Goal: Task Accomplishment & Management: Manage account settings

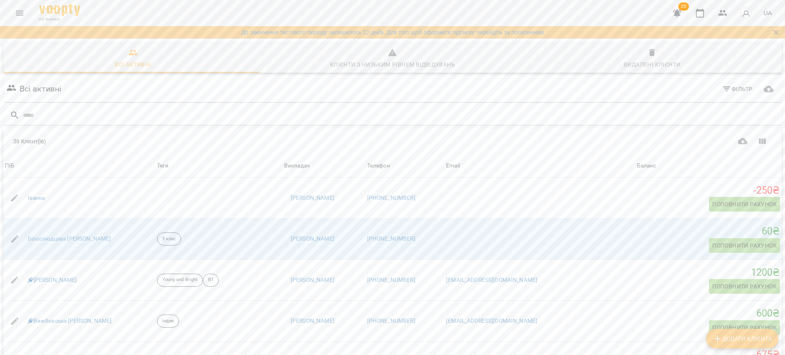
scroll to position [1389, 0]
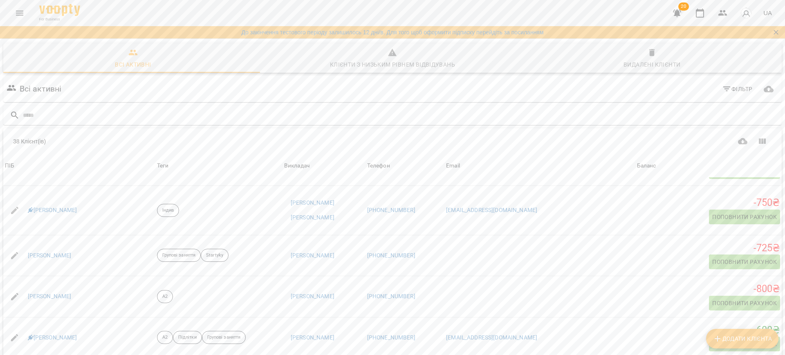
click at [680, 10] on icon "button" at bounding box center [677, 13] width 8 height 8
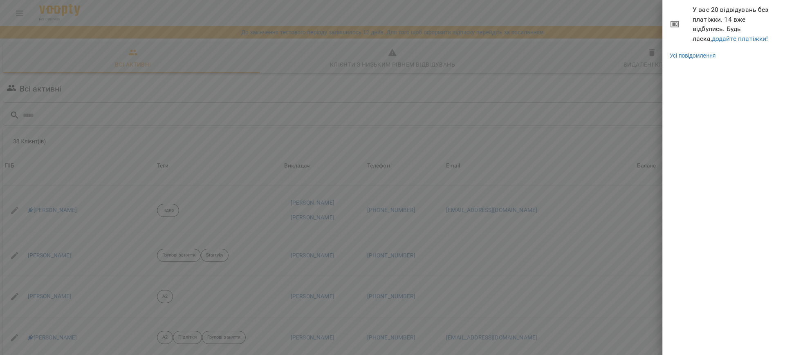
click at [707, 33] on span "У вас 20 відвідувань без платіжки. 14 вже відбулись. Будь ласка, додайте платіж…" at bounding box center [736, 24] width 86 height 38
click at [712, 39] on link "додайте платіжки!" at bounding box center [740, 39] width 56 height 8
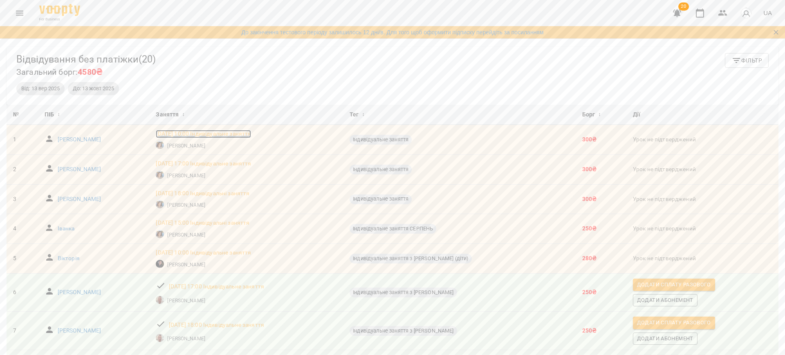
click at [251, 131] on p "[DATE] 10:00 Індивідуальне заняття" at bounding box center [203, 134] width 95 height 8
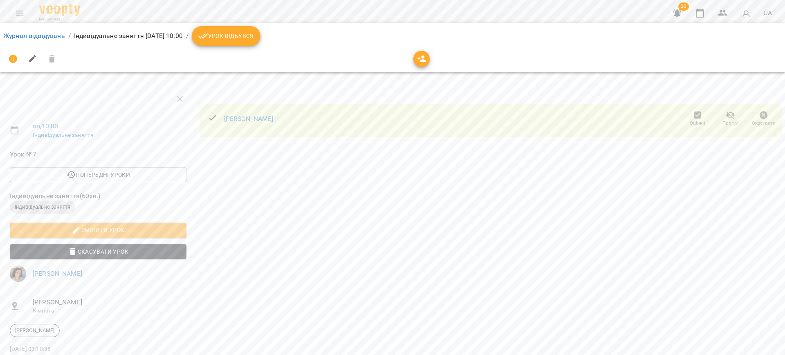
click at [760, 116] on icon "button" at bounding box center [764, 115] width 8 height 8
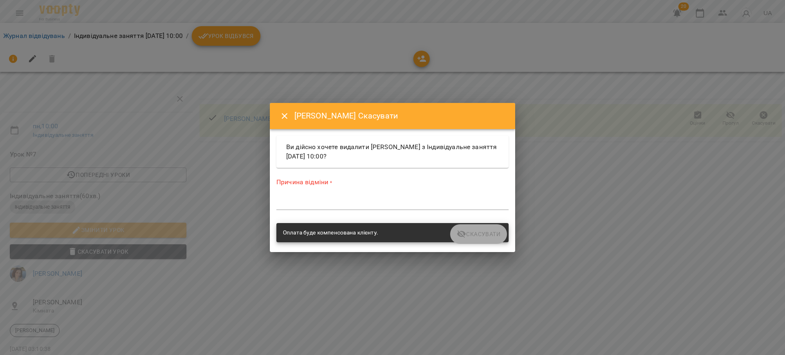
click at [386, 200] on textarea at bounding box center [392, 204] width 232 height 8
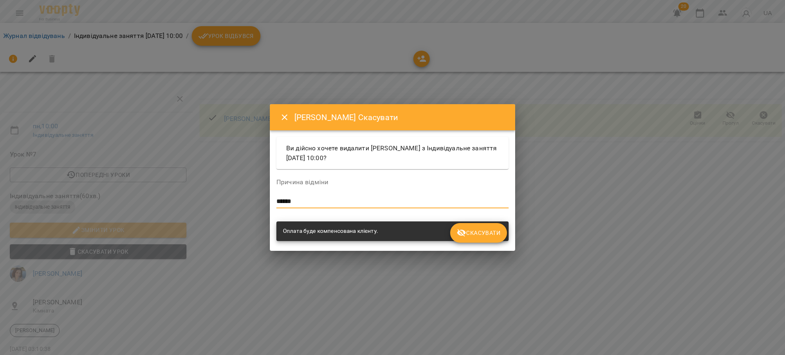
type textarea "******"
drag, startPoint x: 466, startPoint y: 215, endPoint x: 473, endPoint y: 220, distance: 7.6
click at [473, 219] on div "Причина відміни ****** *" at bounding box center [392, 195] width 235 height 49
click at [481, 238] on button "Скасувати" at bounding box center [478, 233] width 57 height 20
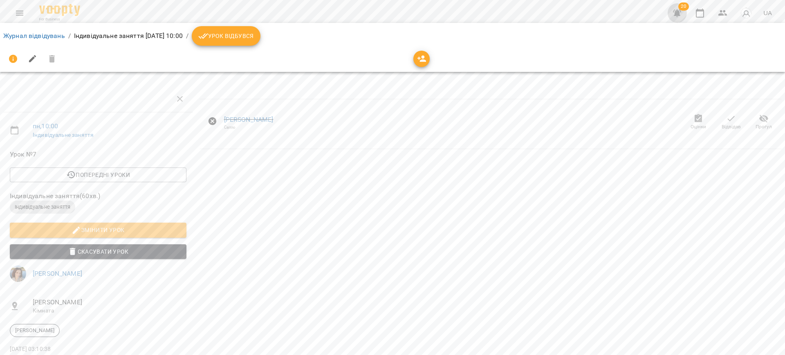
click at [675, 12] on icon "button" at bounding box center [677, 13] width 10 height 10
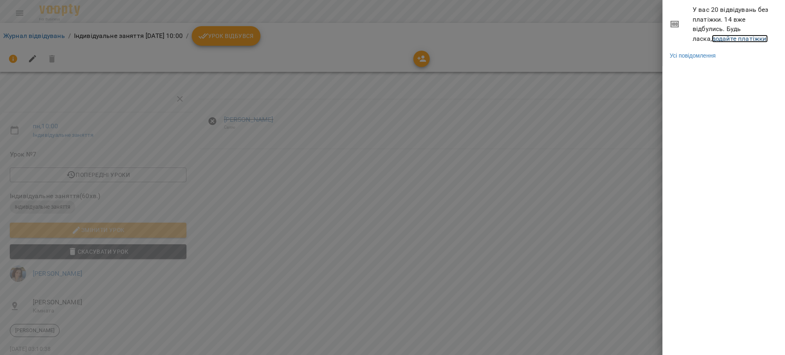
click at [712, 35] on link "додайте платіжки!" at bounding box center [740, 39] width 56 height 8
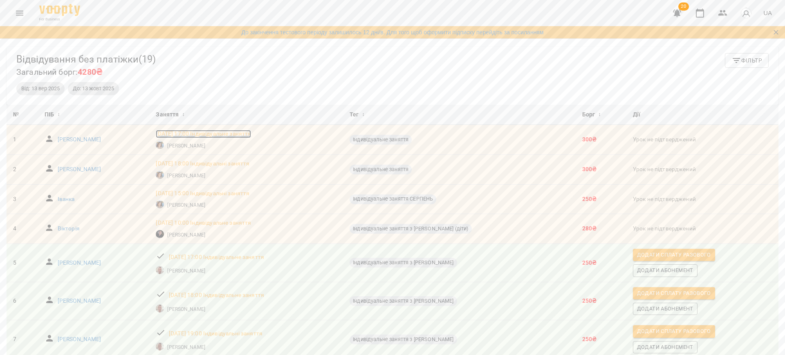
click at [251, 131] on p "[DATE] 17:00 Індивідуальне заняття" at bounding box center [203, 134] width 95 height 8
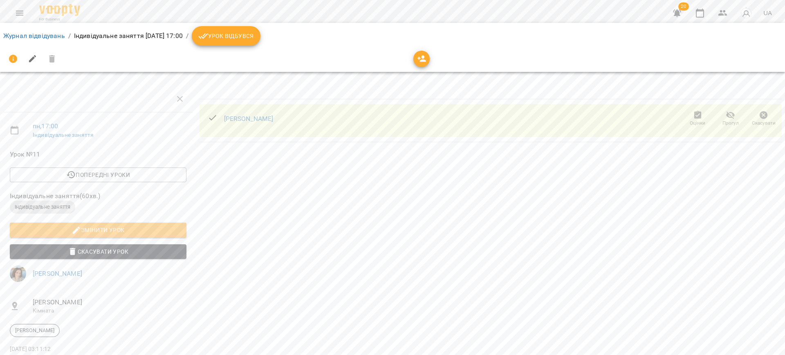
click at [254, 38] on span "Урок відбувся" at bounding box center [226, 36] width 56 height 10
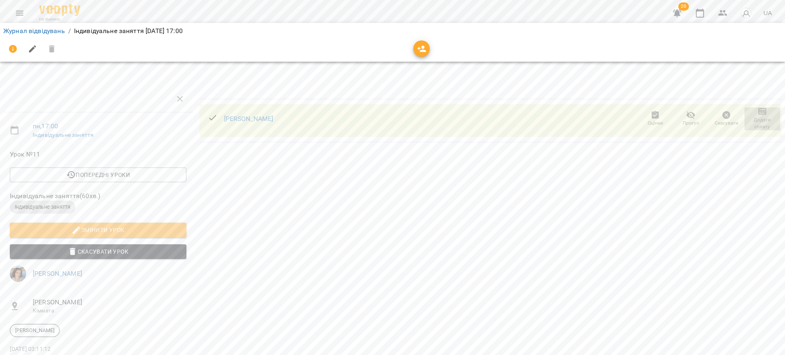
click at [758, 120] on span "Додати сплату" at bounding box center [762, 124] width 26 height 14
click at [758, 120] on li "Додати сплату разового" at bounding box center [735, 123] width 89 height 15
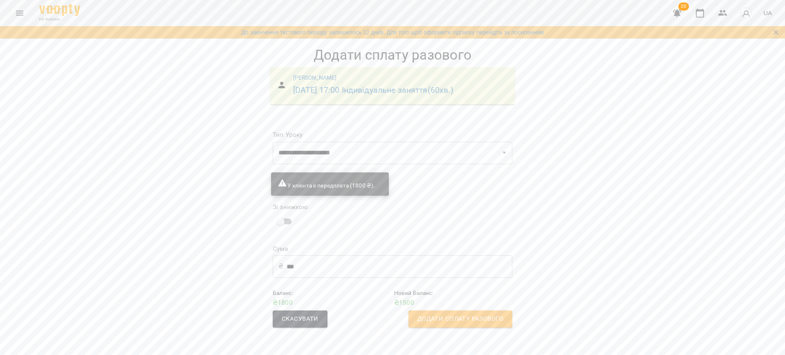
click at [459, 324] on span "Додати сплату разового" at bounding box center [460, 319] width 86 height 11
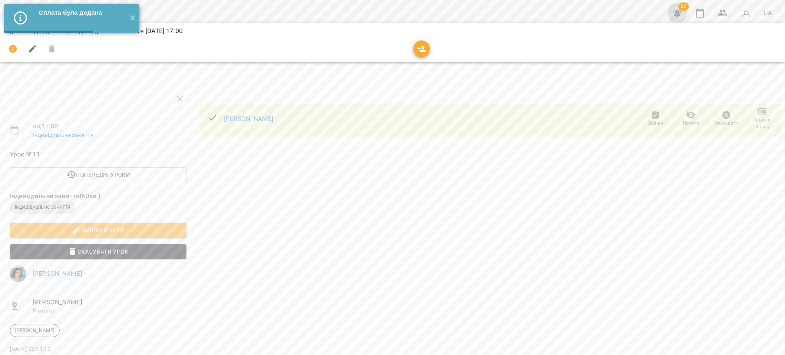
click at [679, 12] on icon "button" at bounding box center [677, 13] width 8 height 8
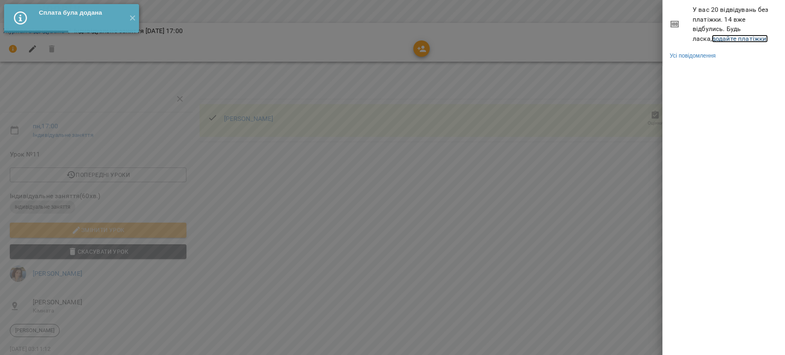
click at [724, 35] on link "додайте платіжки!" at bounding box center [740, 39] width 56 height 8
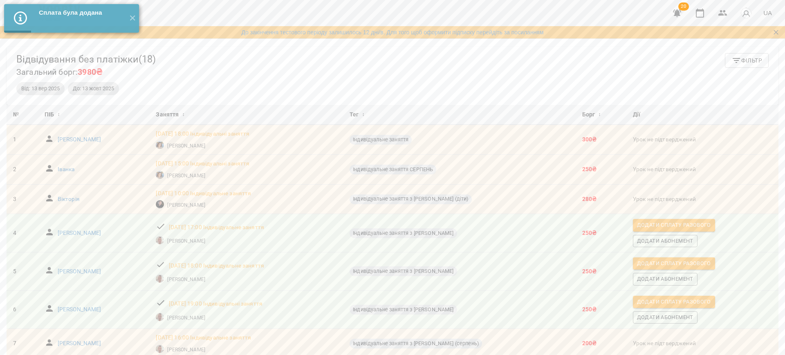
click at [225, 138] on div "пн, 13 жовт 2025 18:00 Індивідуальні заняття" at bounding box center [202, 133] width 97 height 11
click at [228, 135] on p "пн, 13 жовт 2025 18:00 Індивідуальні заняття" at bounding box center [203, 134] width 94 height 8
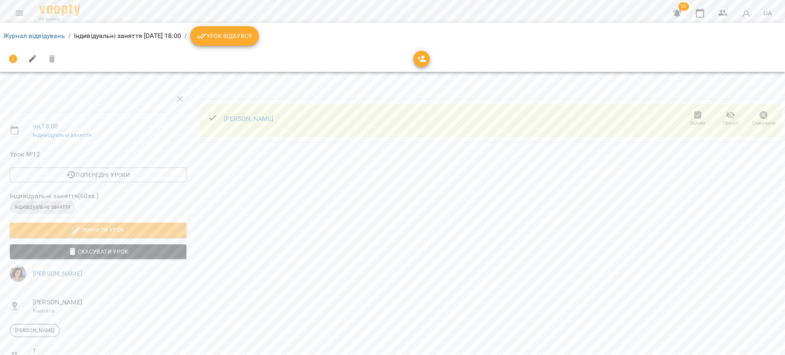
click at [239, 33] on span "Урок відбувся" at bounding box center [225, 36] width 56 height 10
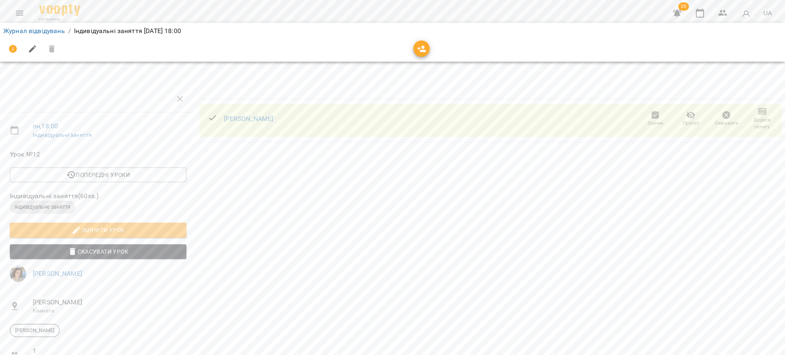
click at [760, 113] on span "Додати сплату" at bounding box center [762, 118] width 26 height 23
click at [757, 119] on li "Додати сплату разового" at bounding box center [735, 118] width 89 height 15
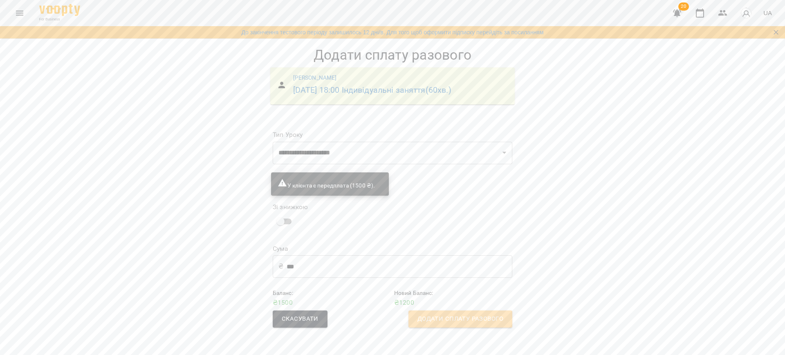
click at [484, 318] on span "Додати сплату разового" at bounding box center [460, 319] width 86 height 11
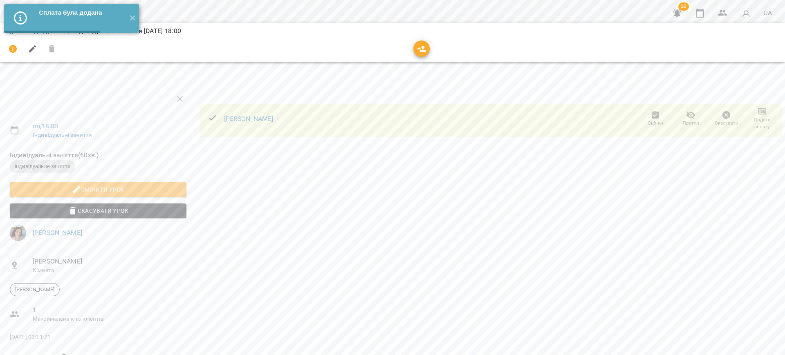
click at [684, 11] on span "20" at bounding box center [677, 13] width 20 height 20
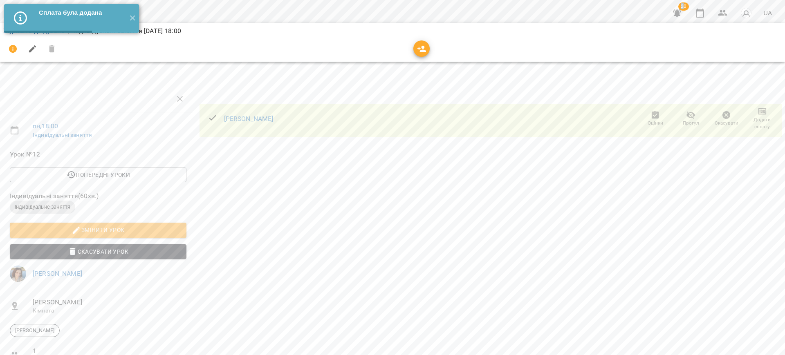
click at [681, 11] on icon "button" at bounding box center [677, 13] width 8 height 8
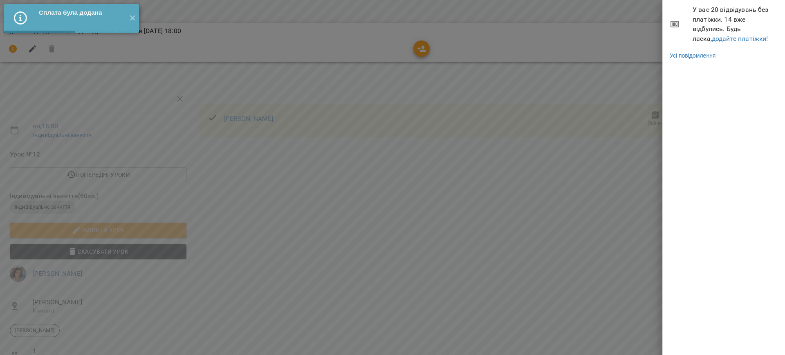
click at [716, 46] on li "У вас 20 відвідувань без платіжки. 14 вже відбулись. Будь ласка, додайте платіж…" at bounding box center [724, 24] width 122 height 48
click at [718, 39] on link "додайте платіжки!" at bounding box center [740, 39] width 56 height 8
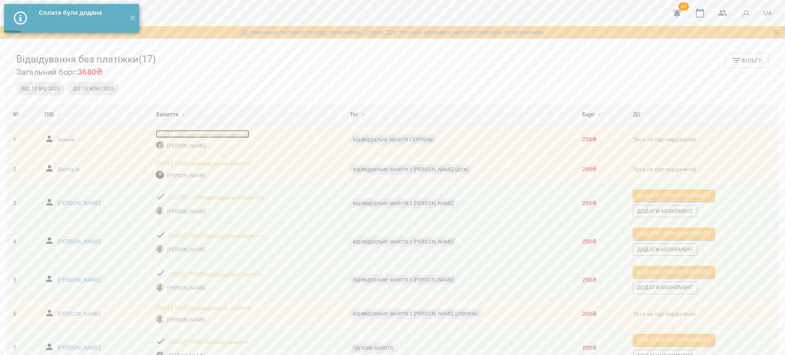
click at [233, 136] on p "[DATE] 15:00 Індивідуальні заняття" at bounding box center [203, 134] width 94 height 8
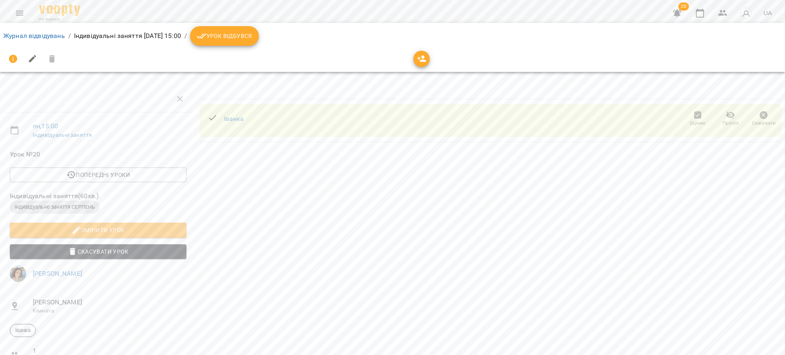
click at [206, 31] on icon "breadcrumb" at bounding box center [202, 36] width 10 height 10
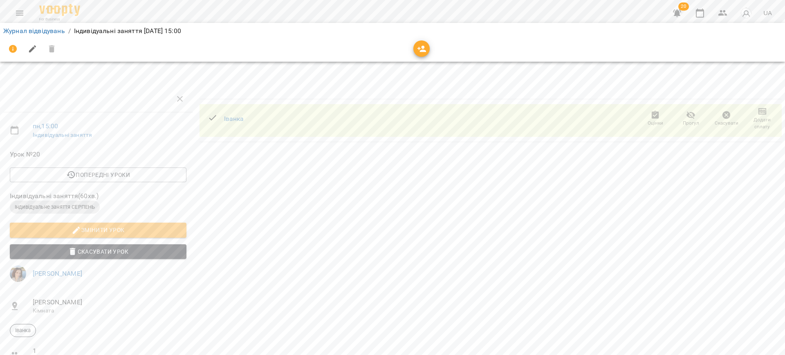
click at [758, 113] on icon "button" at bounding box center [763, 112] width 10 height 10
click at [754, 119] on link "Додати Абонемент" at bounding box center [735, 126] width 89 height 15
click at [765, 107] on li "Додати сплату разового" at bounding box center [735, 111] width 89 height 15
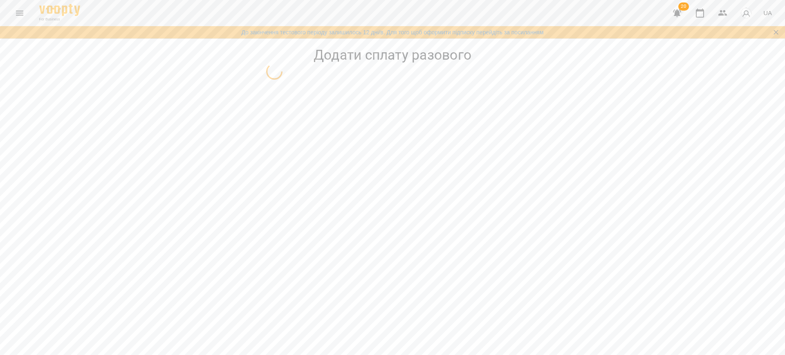
select select "**********"
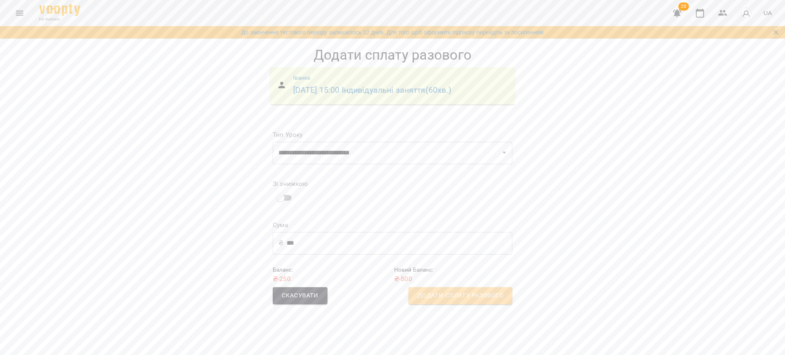
click at [456, 296] on span "Додати сплату разового" at bounding box center [460, 296] width 86 height 11
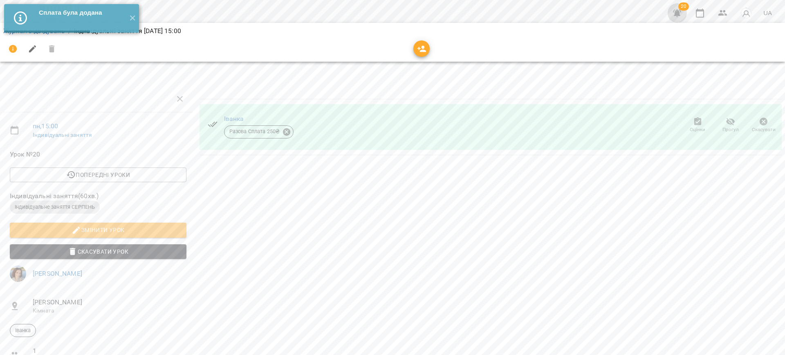
click at [673, 16] on icon "button" at bounding box center [677, 13] width 10 height 10
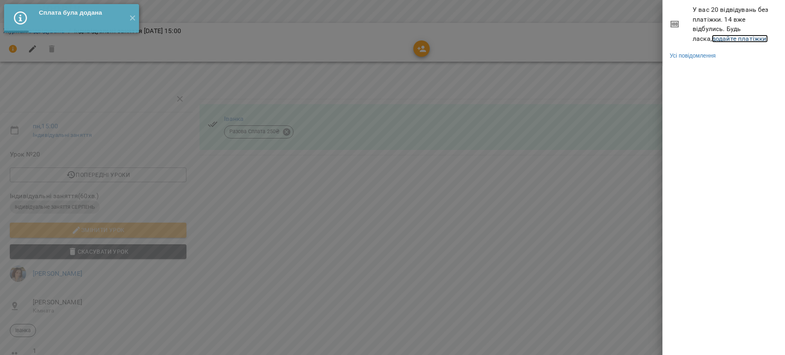
click at [713, 37] on link "додайте платіжки!" at bounding box center [740, 39] width 56 height 8
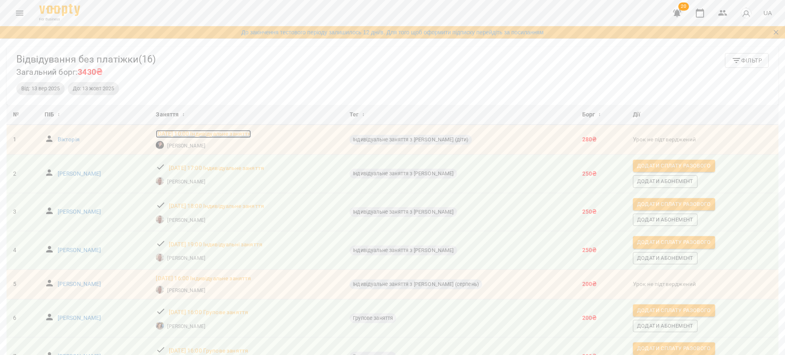
click at [247, 130] on p "[DATE] 10:00 Індивідуальне заняття" at bounding box center [203, 134] width 95 height 8
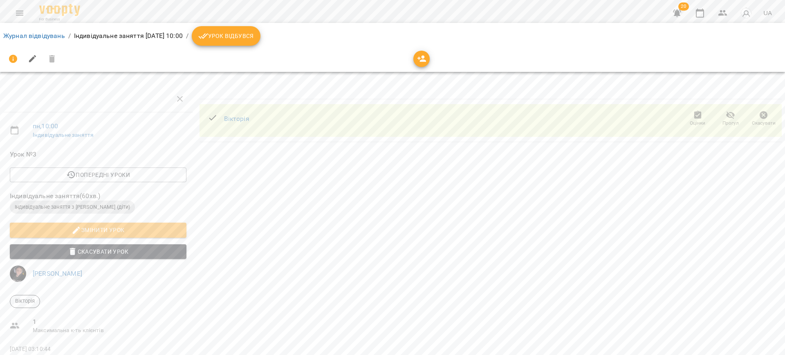
click at [132, 224] on button "Змінити урок" at bounding box center [98, 230] width 177 height 15
select select "**********"
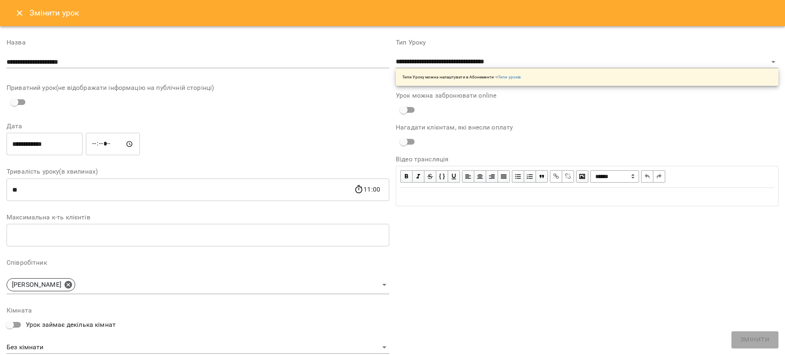
click at [67, 148] on input "**********" at bounding box center [45, 144] width 76 height 23
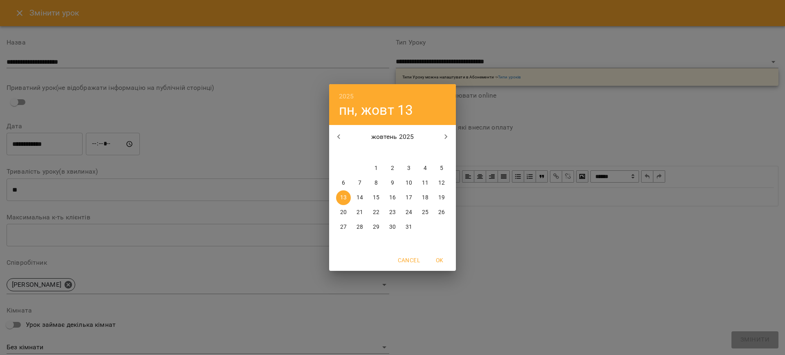
click at [357, 193] on button "14" at bounding box center [359, 198] width 15 height 15
type input "**********"
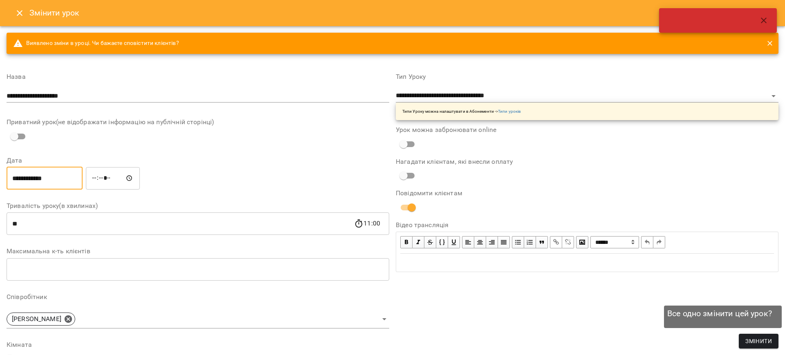
click at [756, 339] on span "Змінити" at bounding box center [758, 341] width 27 height 10
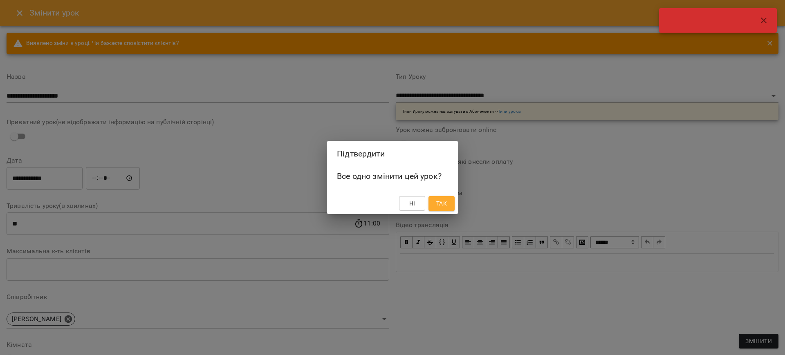
click at [558, 164] on div "Підтвердити Все одно змінити цей урок? Ні Так" at bounding box center [392, 177] width 785 height 355
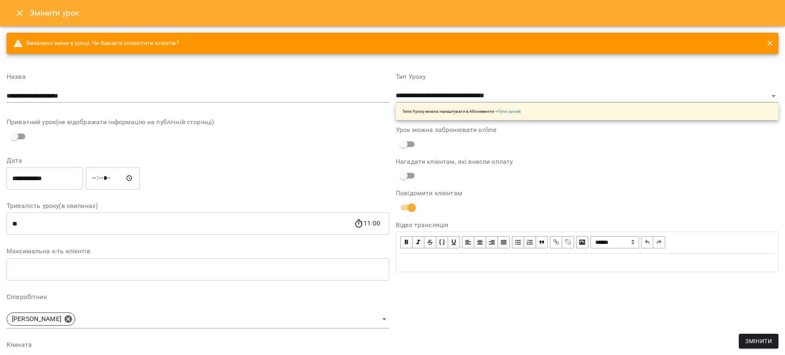
click at [766, 335] on button "Змінити" at bounding box center [759, 341] width 40 height 15
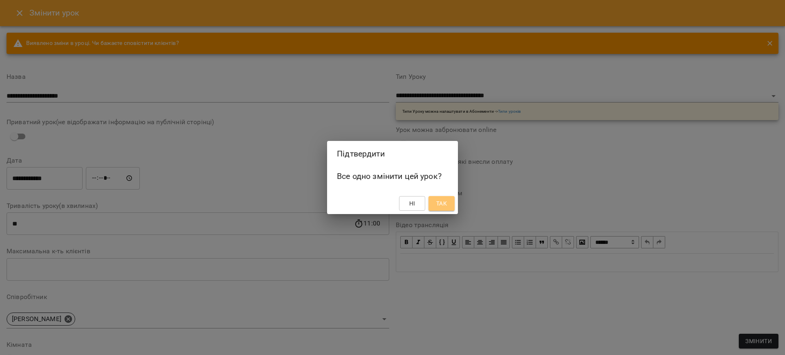
click at [453, 204] on button "Так" at bounding box center [441, 203] width 26 height 15
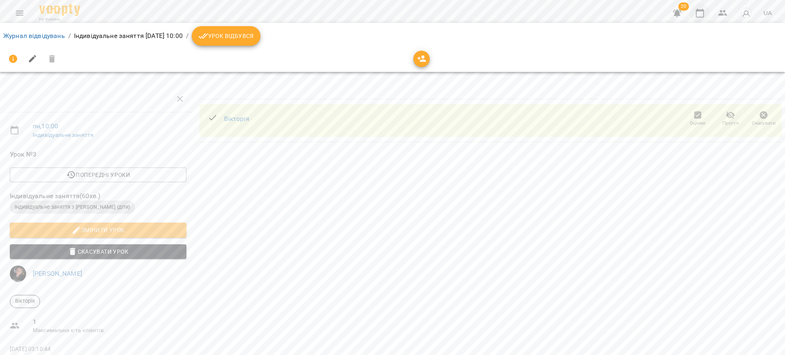
click at [697, 7] on button "button" at bounding box center [700, 13] width 20 height 20
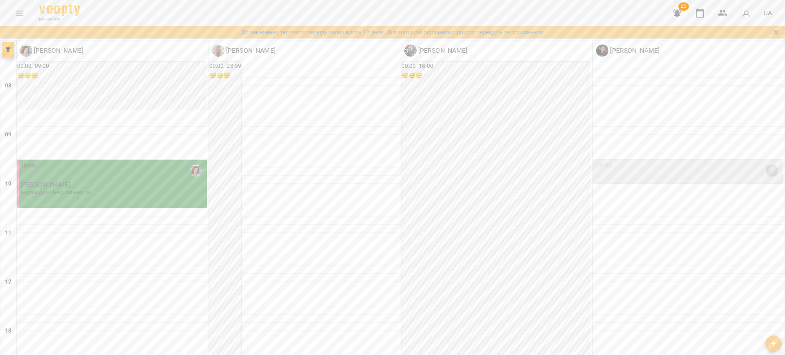
click at [684, 9] on span "20" at bounding box center [683, 6] width 11 height 8
click at [679, 11] on icon "button" at bounding box center [677, 13] width 8 height 8
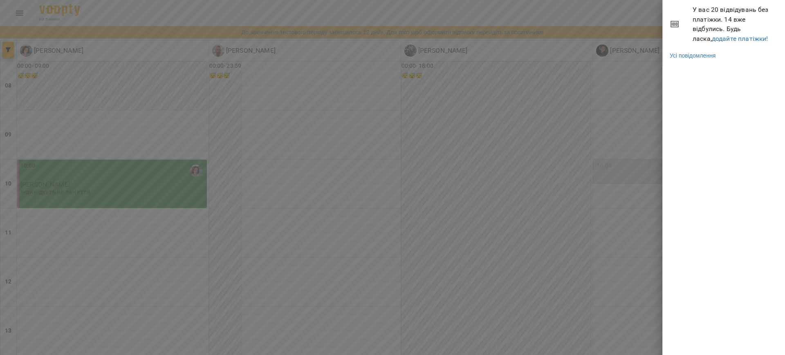
click at [707, 32] on span "У вас 20 відвідувань без платіжки. 14 вже відбулись. Будь ласка, додайте платіж…" at bounding box center [736, 24] width 86 height 38
click at [712, 36] on link "додайте платіжки!" at bounding box center [740, 39] width 56 height 8
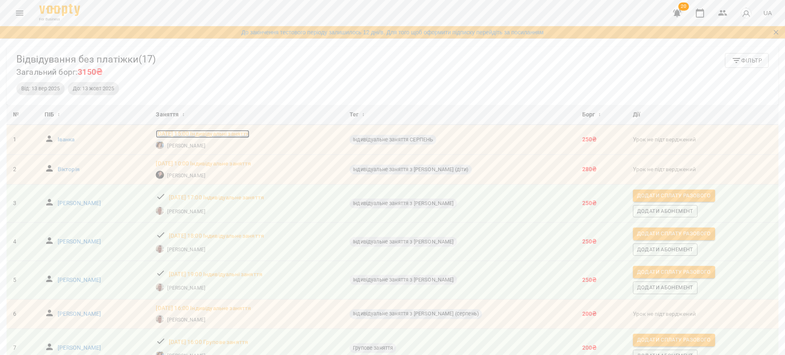
click at [245, 132] on p "[DATE] 15:00 Індивідуальні заняття" at bounding box center [203, 134] width 94 height 8
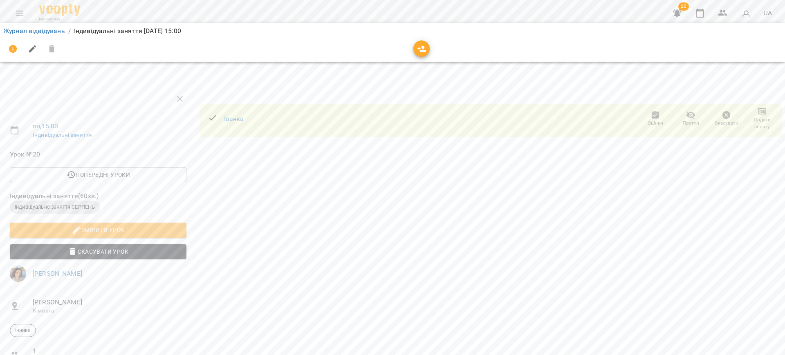
click at [758, 101] on td "[PERSON_NAME] Оцінки Прогул Скасувати Додати сплату" at bounding box center [491, 120] width 582 height 43
click at [758, 112] on icon "button" at bounding box center [762, 111] width 8 height 7
click at [753, 107] on li "Додати сплату разового" at bounding box center [735, 111] width 89 height 15
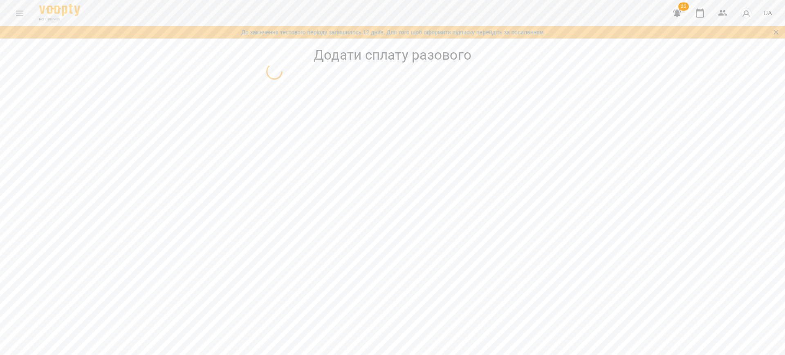
select select "**********"
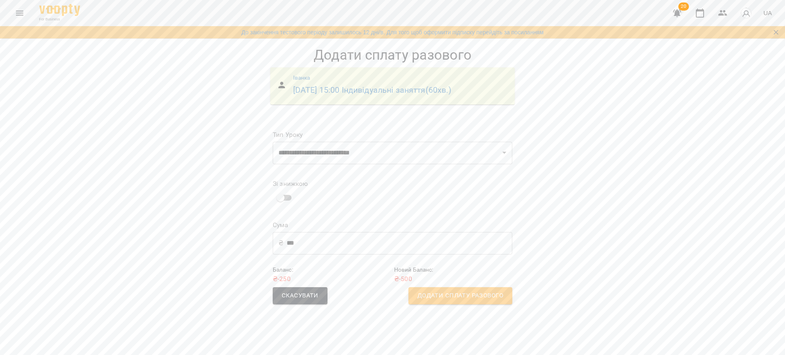
click at [457, 294] on span "Додати сплату разового" at bounding box center [460, 296] width 86 height 11
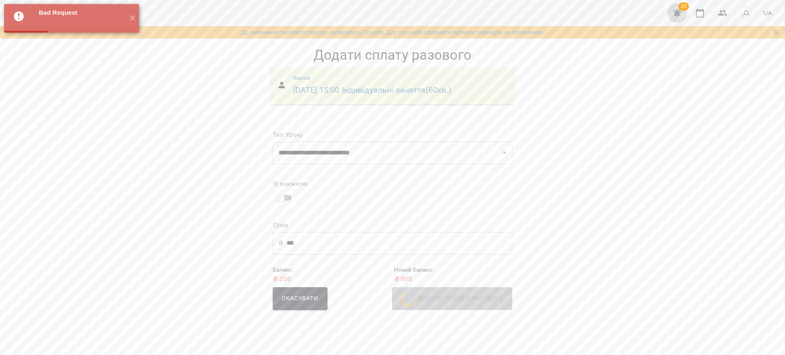
click at [681, 11] on icon "button" at bounding box center [677, 13] width 8 height 8
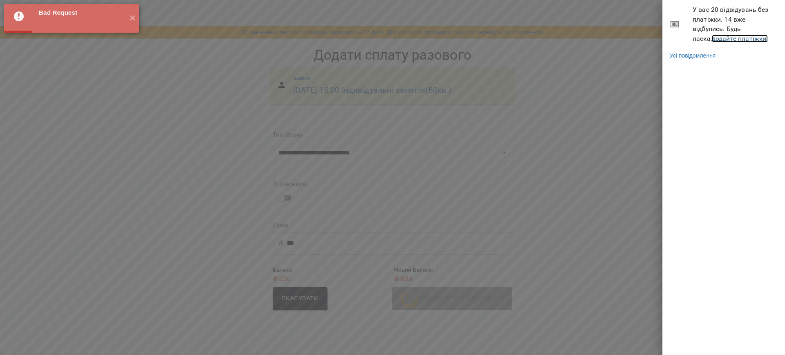
click at [712, 36] on link "додайте платіжки!" at bounding box center [740, 39] width 56 height 8
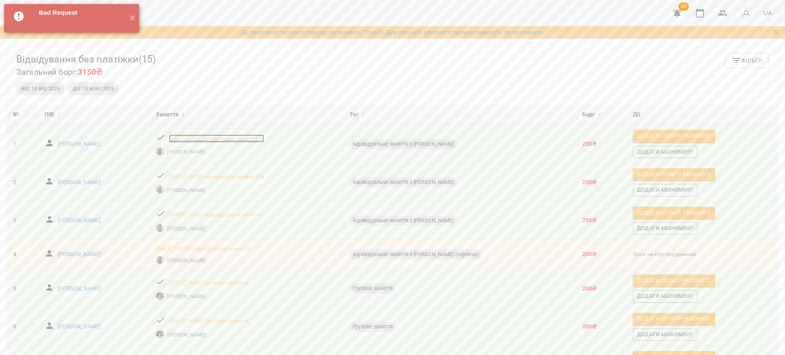
click at [264, 138] on p "[DATE] 17:00 Індивідуальне заняття" at bounding box center [216, 139] width 95 height 8
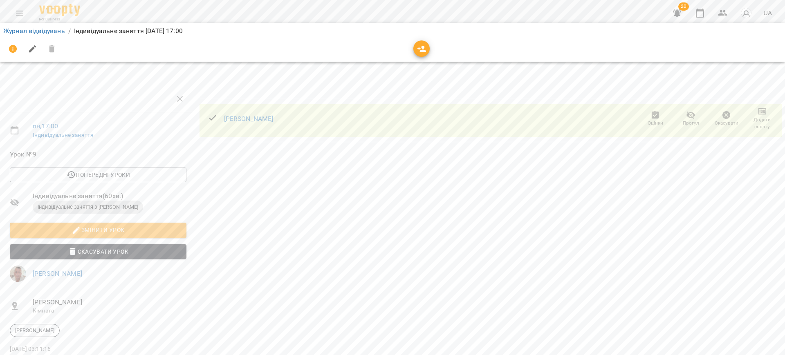
click at [760, 117] on span "Додати сплату" at bounding box center [762, 124] width 26 height 14
click at [752, 117] on li "Додати сплату разового" at bounding box center [735, 123] width 89 height 15
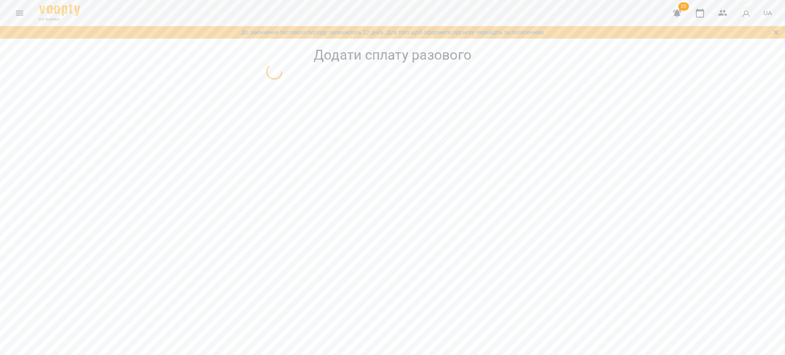
select select "**********"
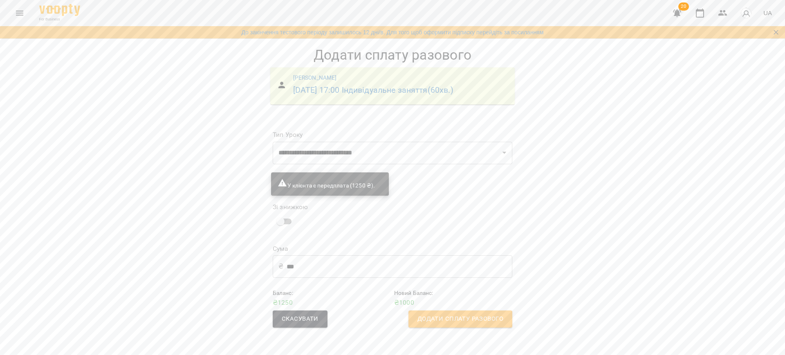
click at [465, 316] on span "Додати сплату разового" at bounding box center [460, 319] width 86 height 11
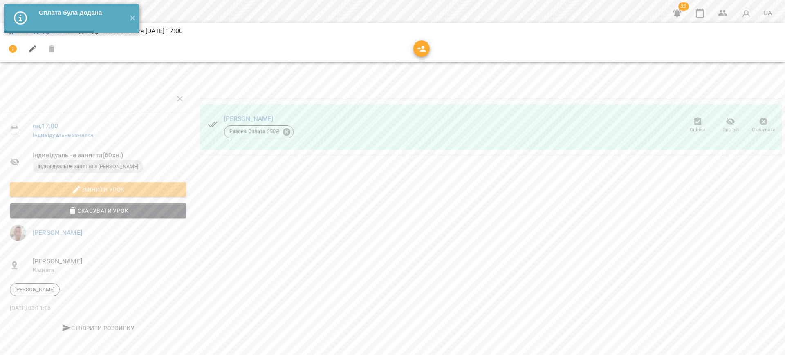
click at [680, 11] on icon "button" at bounding box center [677, 13] width 10 height 10
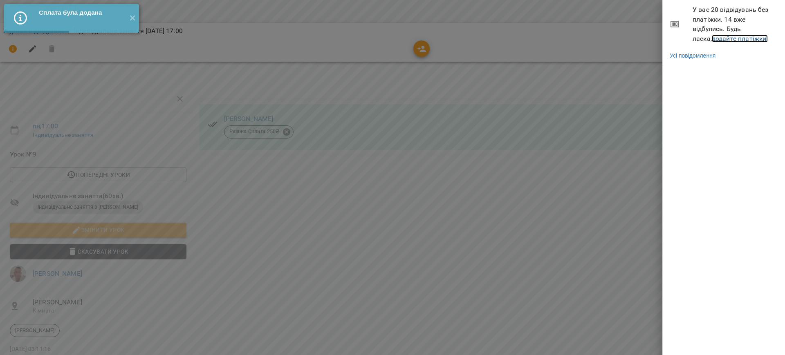
click at [716, 36] on link "додайте платіжки!" at bounding box center [740, 39] width 56 height 8
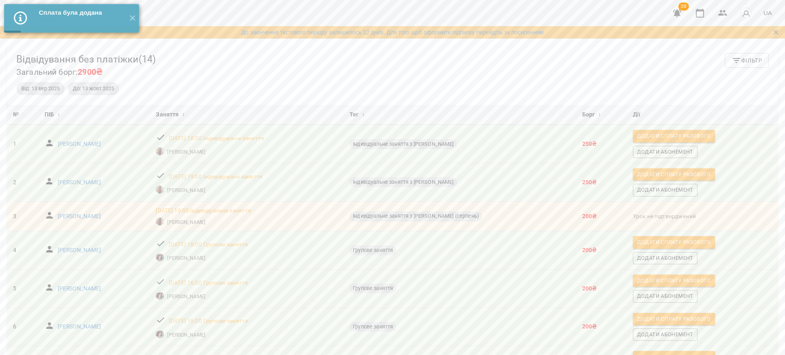
click at [699, 132] on span "Додати сплату разового" at bounding box center [674, 136] width 74 height 9
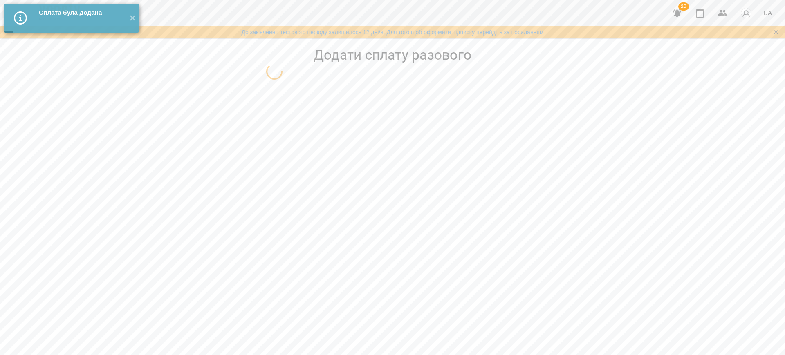
select select "**********"
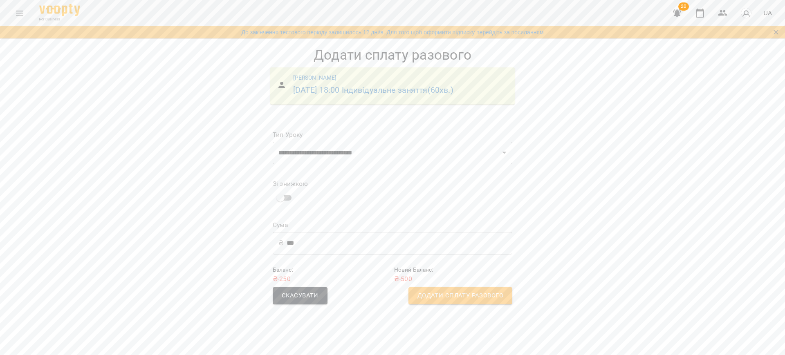
click at [435, 300] on span "Додати сплату разового" at bounding box center [460, 296] width 86 height 11
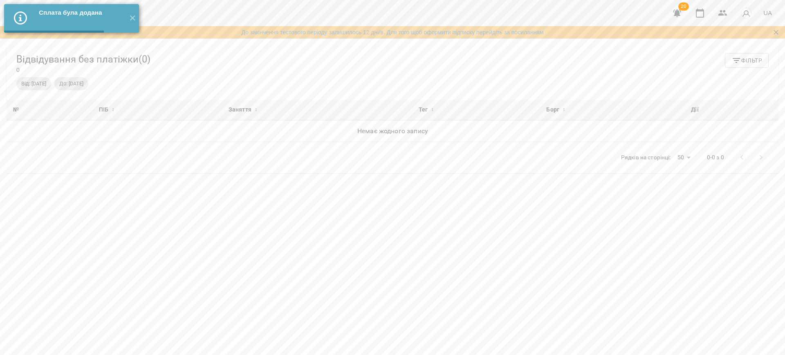
click at [681, 11] on icon "button" at bounding box center [677, 13] width 8 height 8
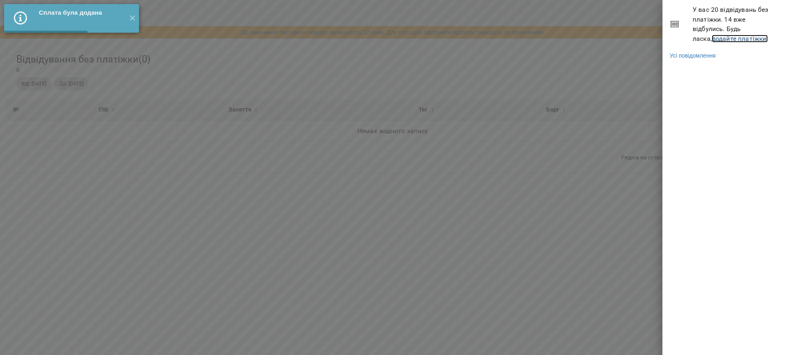
click at [712, 39] on link "додайте платіжки!" at bounding box center [740, 39] width 56 height 8
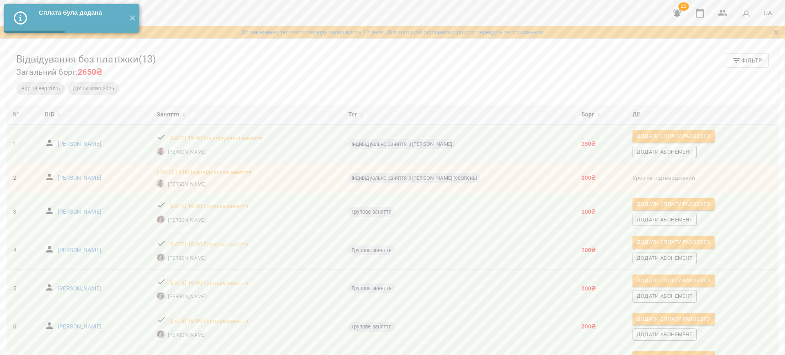
click at [695, 130] on button "Додати сплату разового" at bounding box center [673, 136] width 82 height 12
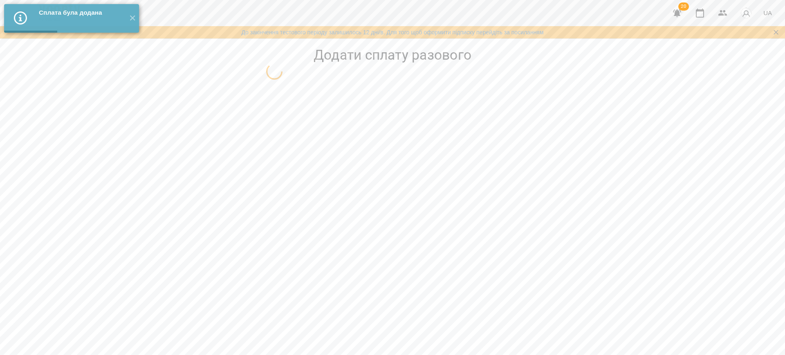
select select "**********"
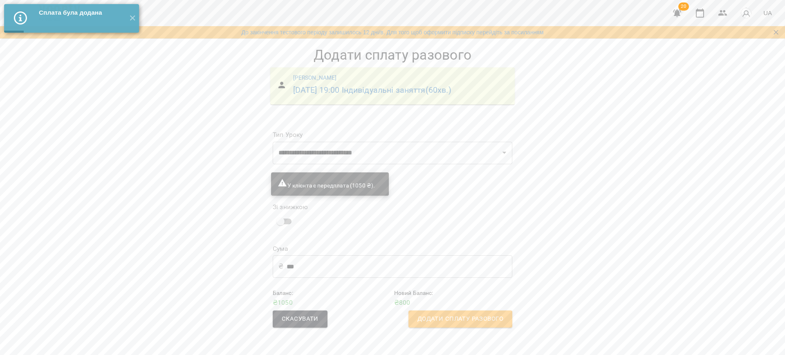
click at [471, 307] on div "Новий Баланс : ₴ 800" at bounding box center [452, 298] width 121 height 22
click at [473, 312] on button "Додати сплату разового" at bounding box center [460, 319] width 104 height 17
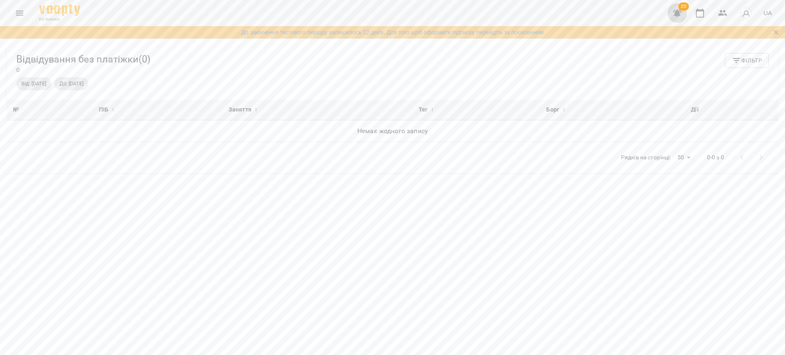
click at [685, 16] on button "button" at bounding box center [677, 13] width 20 height 20
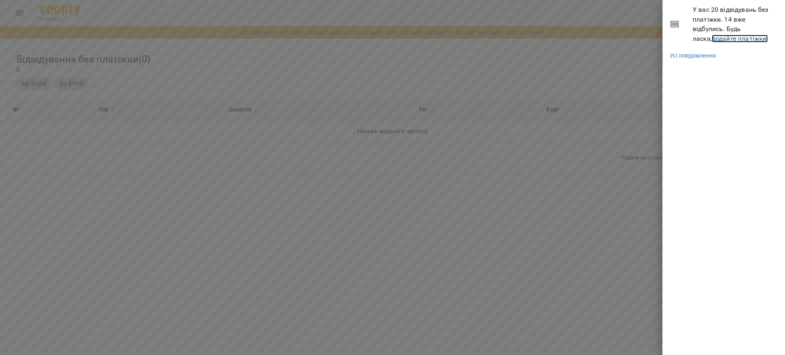
click at [712, 35] on link "додайте платіжки!" at bounding box center [740, 39] width 56 height 8
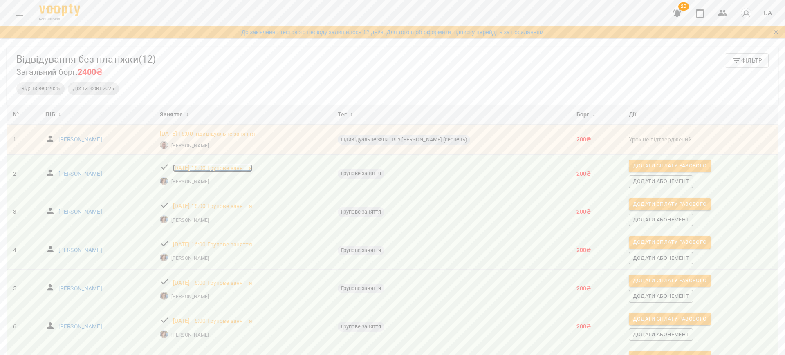
click at [252, 170] on p "[DATE] 16:00 Групове заняття" at bounding box center [212, 168] width 79 height 8
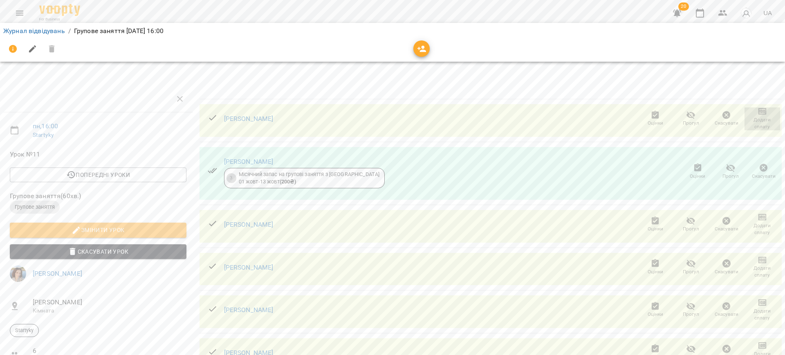
click at [762, 108] on span "Додати сплату" at bounding box center [762, 118] width 26 height 23
click at [757, 116] on li "Додати сплату разового" at bounding box center [735, 118] width 89 height 15
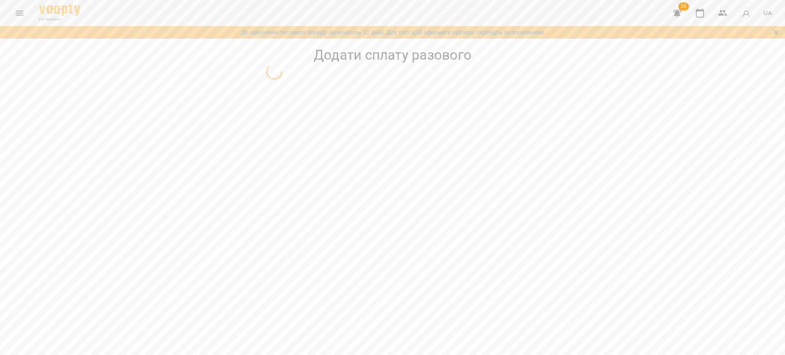
select select "**********"
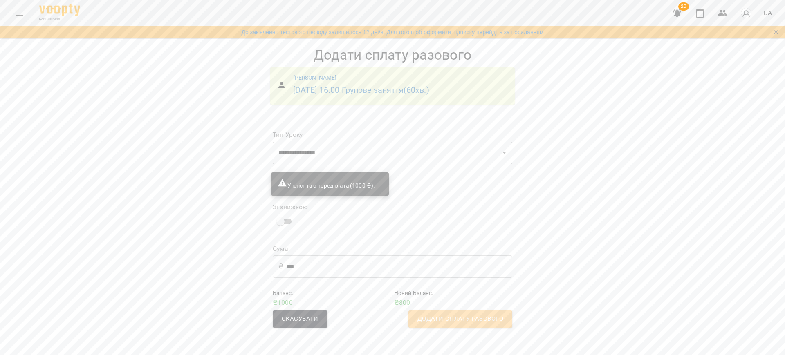
click at [458, 319] on span "Додати сплату разового" at bounding box center [460, 319] width 86 height 11
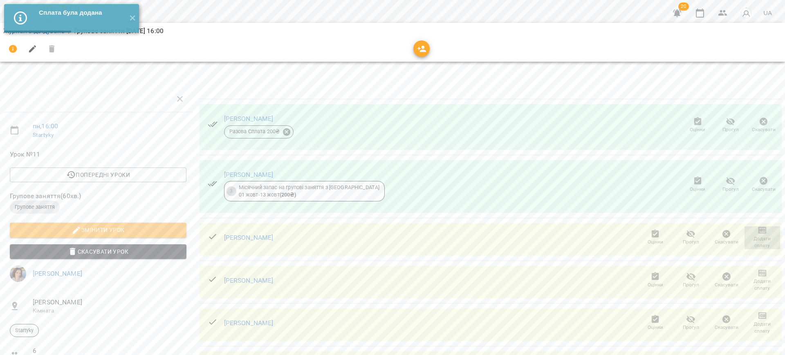
click at [758, 232] on icon "button" at bounding box center [762, 230] width 8 height 7
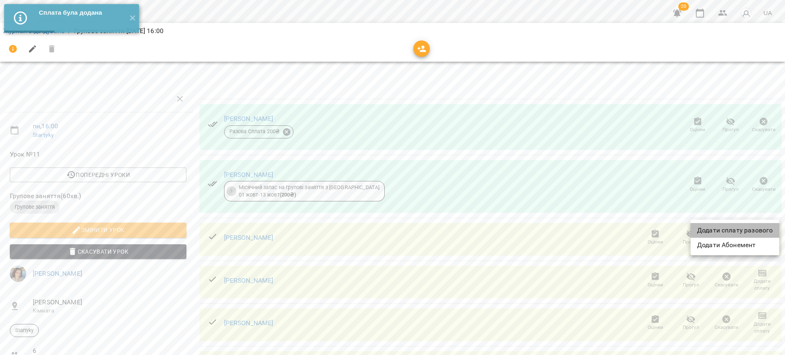
click at [751, 232] on li "Додати сплату разового" at bounding box center [735, 230] width 89 height 15
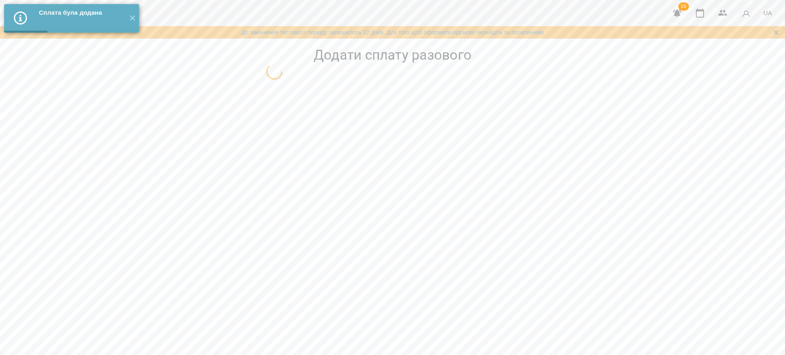
select select "**********"
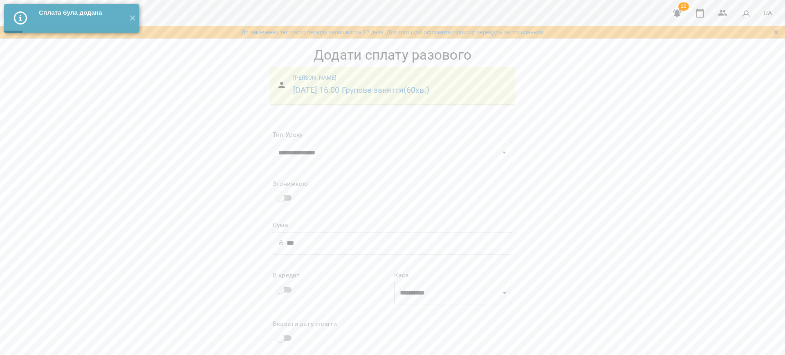
click at [252, 290] on div "**********" at bounding box center [392, 213] width 785 height 346
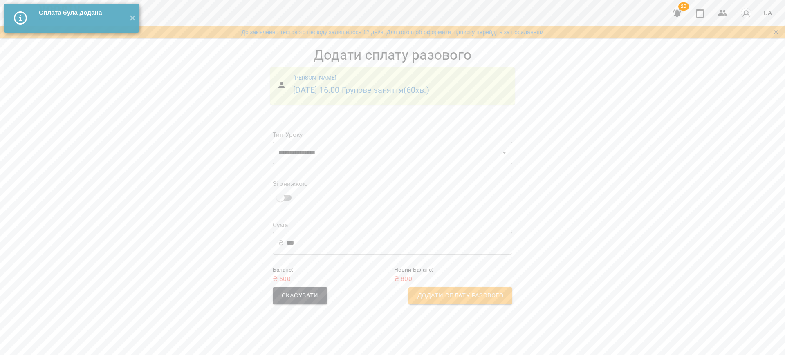
click at [429, 303] on button "Додати сплату разового" at bounding box center [460, 295] width 104 height 17
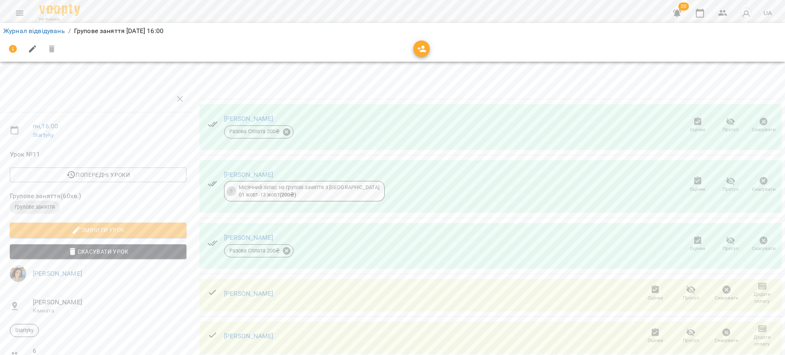
click at [758, 289] on icon "button" at bounding box center [763, 287] width 10 height 10
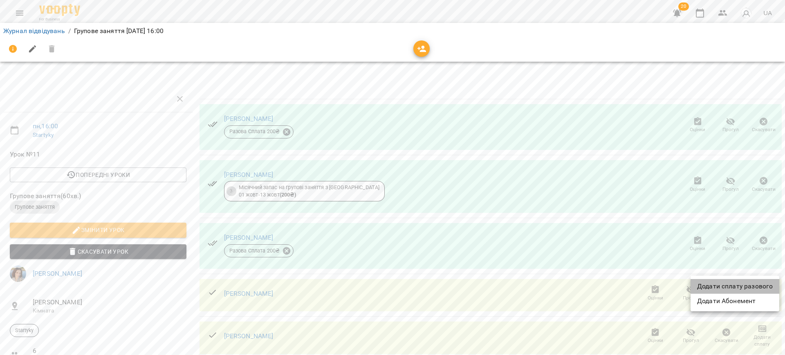
click at [749, 289] on li "Додати сплату разового" at bounding box center [735, 286] width 89 height 15
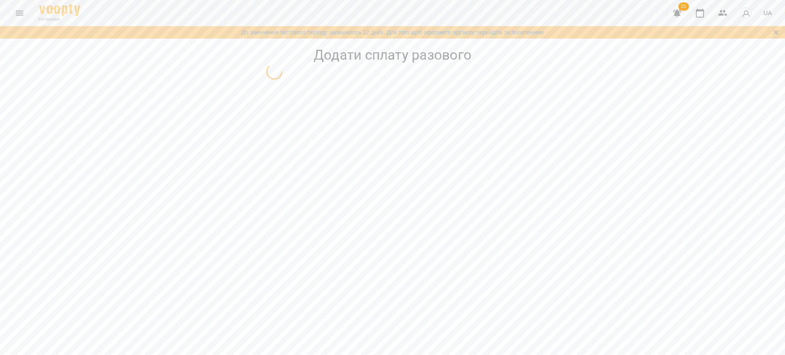
select select "**********"
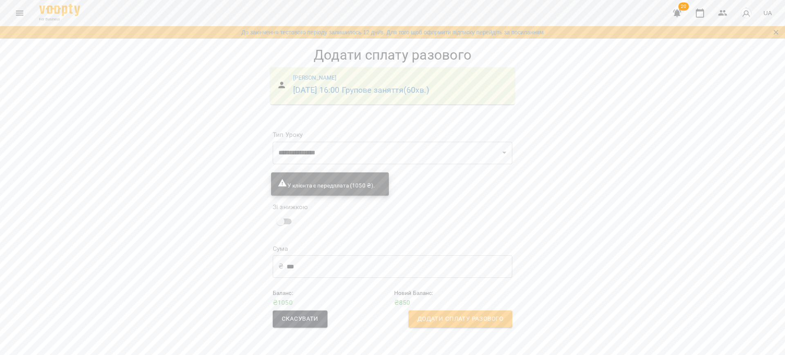
click at [454, 317] on span "Додати сплату разового" at bounding box center [460, 319] width 86 height 11
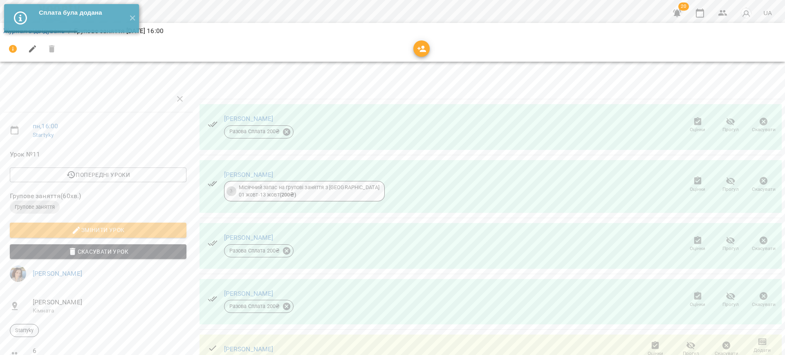
click at [749, 340] on span "Додати сплату" at bounding box center [762, 348] width 26 height 23
click at [722, 323] on li "Додати сплату разового" at bounding box center [735, 323] width 89 height 15
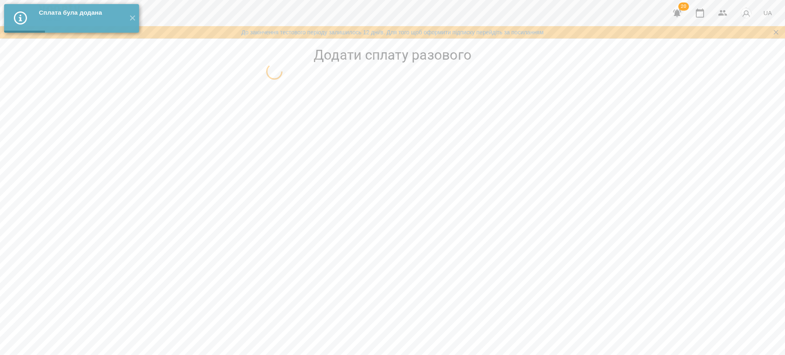
select select "**********"
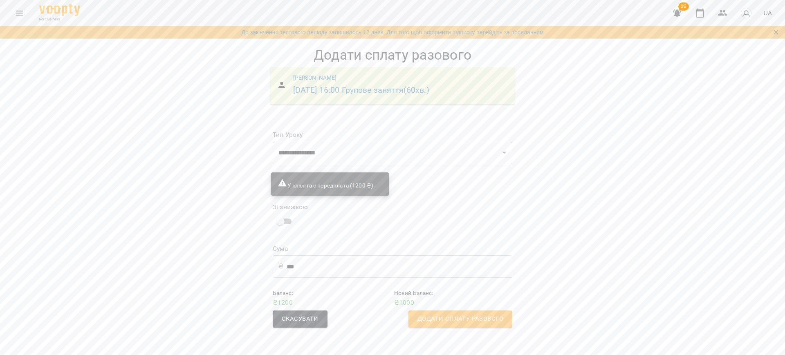
click at [291, 327] on button "Скасувати" at bounding box center [300, 319] width 55 height 17
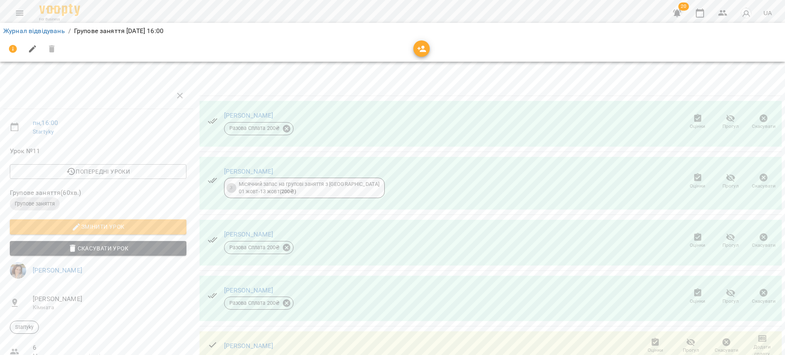
scroll to position [74, 0]
click at [744, 335] on button "Додати сплату" at bounding box center [762, 346] width 36 height 23
click at [684, 252] on div at bounding box center [392, 177] width 785 height 355
click at [726, 338] on span "Скасувати" at bounding box center [727, 346] width 26 height 16
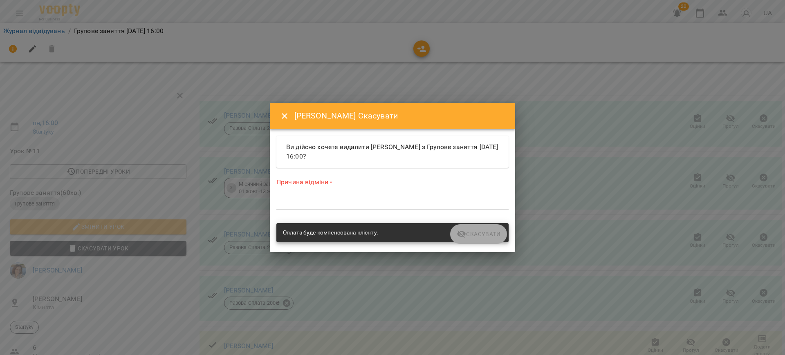
click at [417, 193] on div "Причина відміни * *" at bounding box center [392, 196] width 232 height 36
click at [419, 207] on div "*" at bounding box center [392, 203] width 232 height 13
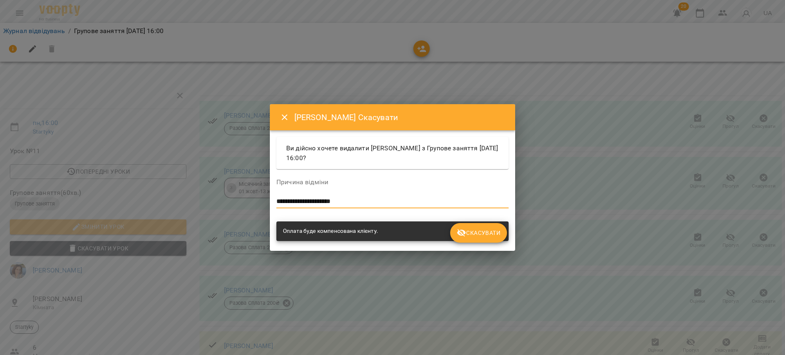
type textarea "**********"
click at [491, 240] on button "Скасувати" at bounding box center [478, 233] width 57 height 20
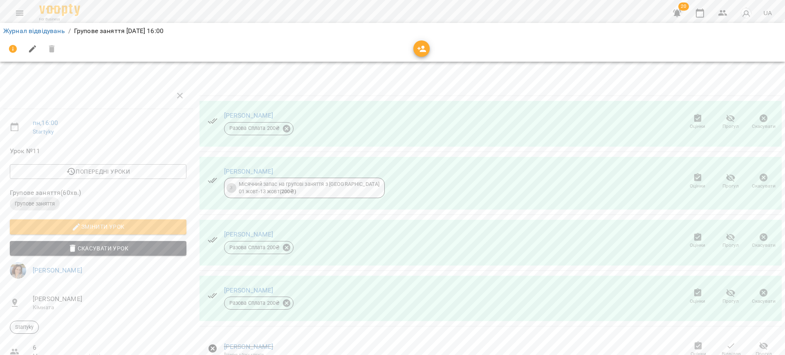
drag, startPoint x: 763, startPoint y: 308, endPoint x: 764, endPoint y: 314, distance: 6.2
click at [764, 310] on div at bounding box center [392, 177] width 785 height 355
click at [760, 316] on ul "Додати сплату разового Додати Абонемент" at bounding box center [735, 331] width 89 height 36
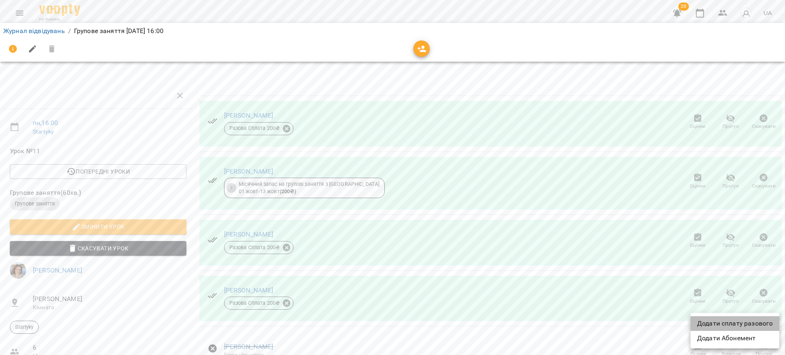
click at [760, 321] on li "Додати сплату разового" at bounding box center [735, 323] width 89 height 15
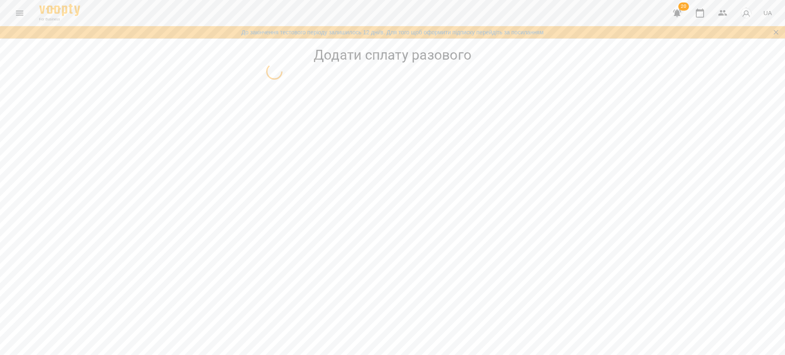
select select "**********"
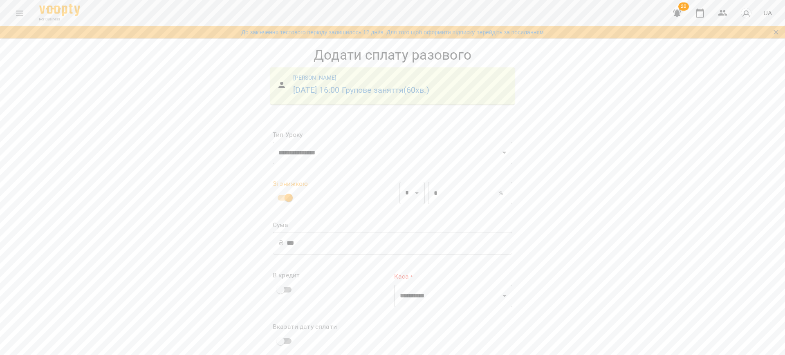
click at [442, 198] on input "*" at bounding box center [463, 193] width 70 height 23
type input "***"
type input "*"
type input "***"
type input "**"
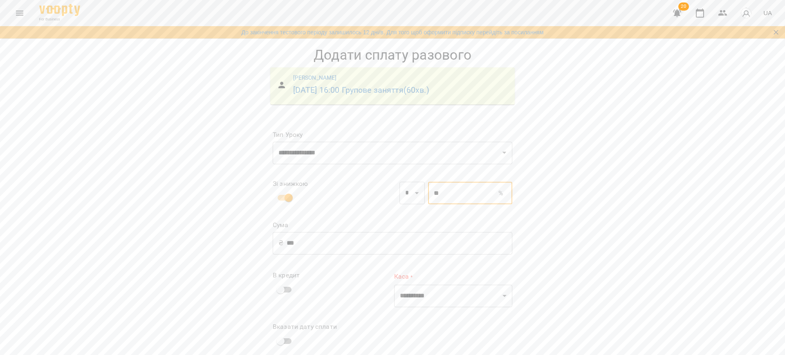
click at [281, 282] on span at bounding box center [285, 290] width 24 height 16
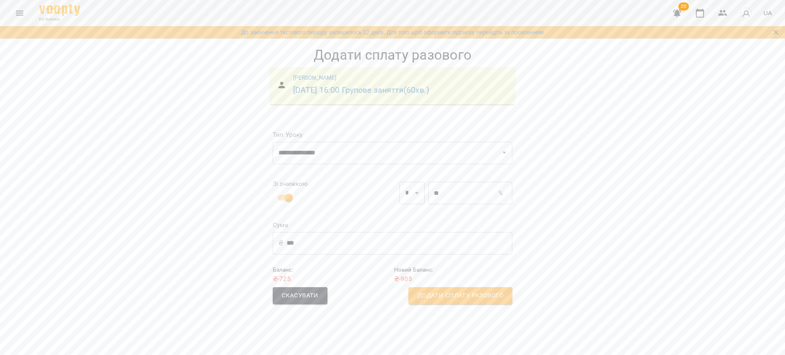
click at [431, 300] on span "Додати сплату разового" at bounding box center [460, 296] width 86 height 11
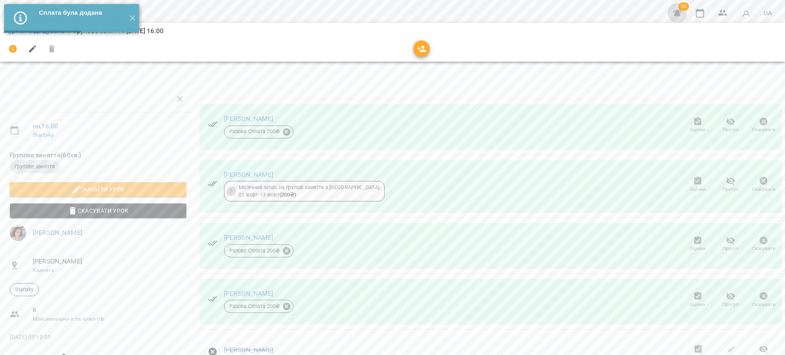
click at [675, 9] on icon "button" at bounding box center [677, 13] width 10 height 10
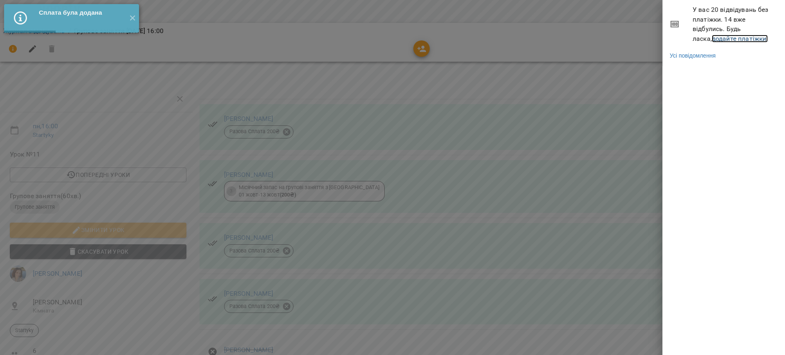
click at [721, 35] on link "додайте платіжки!" at bounding box center [740, 39] width 56 height 8
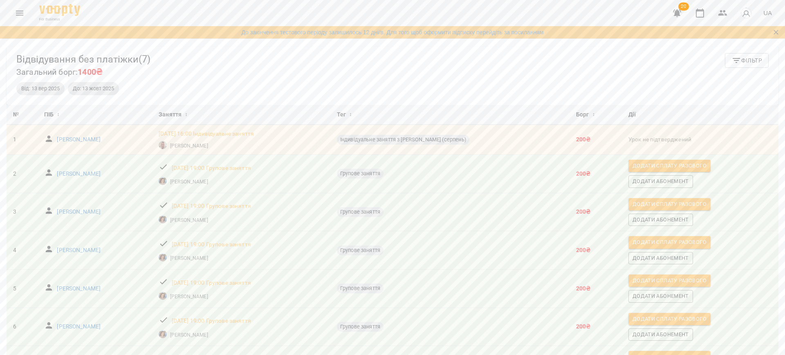
click at [677, 15] on icon "button" at bounding box center [677, 13] width 8 height 8
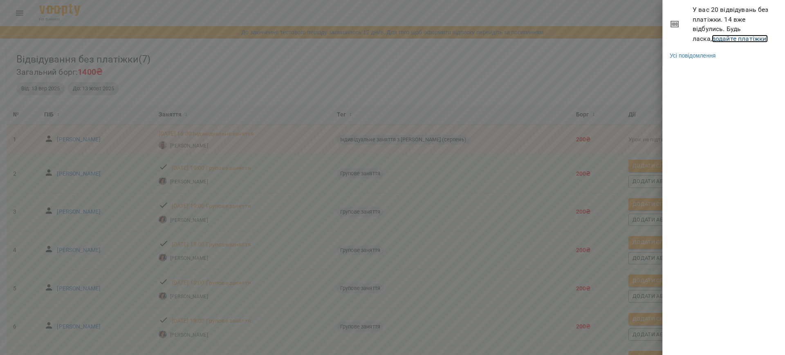
click at [713, 35] on link "додайте платіжки!" at bounding box center [740, 39] width 56 height 8
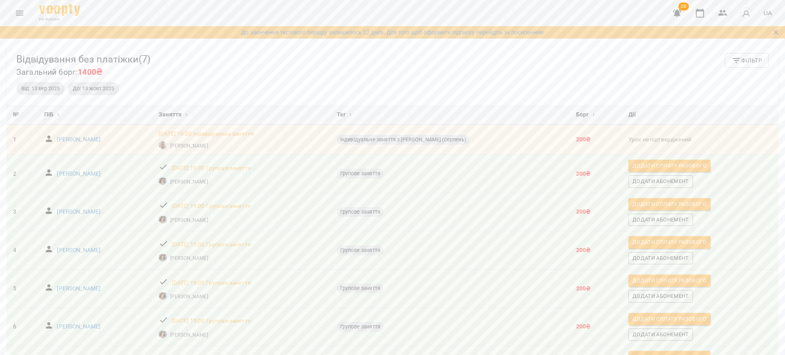
click at [245, 159] on td "[DATE] 19:00 Групове заняття [PERSON_NAME]" at bounding box center [241, 174] width 178 height 38
click at [252, 163] on div "[DATE] 19:00 Групове заняття" at bounding box center [211, 168] width 83 height 11
click at [251, 170] on p "[DATE] 19:00 Групове заняття" at bounding box center [211, 168] width 79 height 8
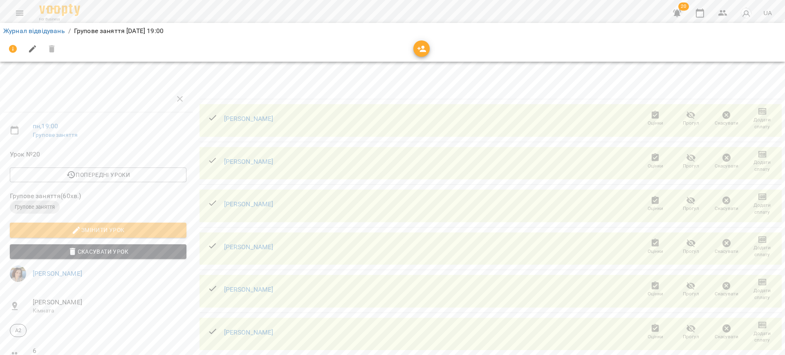
click at [759, 110] on icon "button" at bounding box center [763, 112] width 10 height 10
click at [759, 110] on li "Додати сплату разового" at bounding box center [735, 111] width 89 height 15
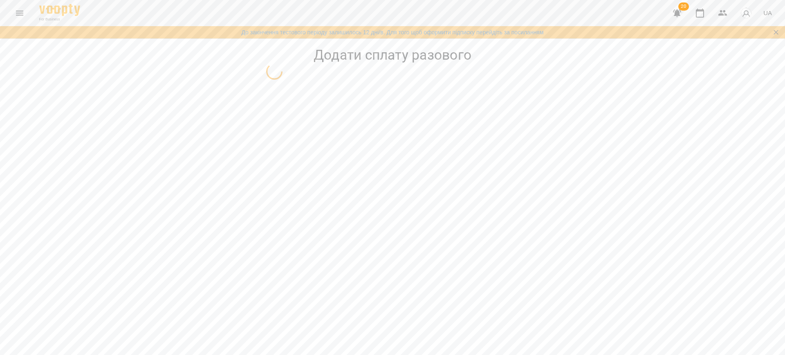
select select "**********"
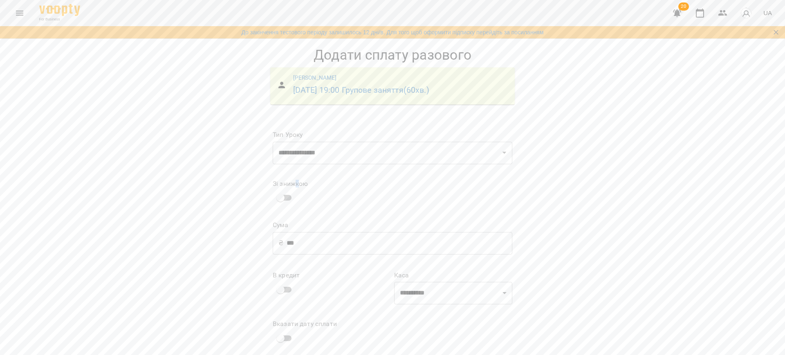
click at [289, 188] on div "Зі знижкою" at bounding box center [290, 193] width 35 height 25
click at [287, 190] on span at bounding box center [285, 198] width 24 height 16
click at [428, 200] on input "*" at bounding box center [463, 193] width 70 height 23
type input "***"
type input "*"
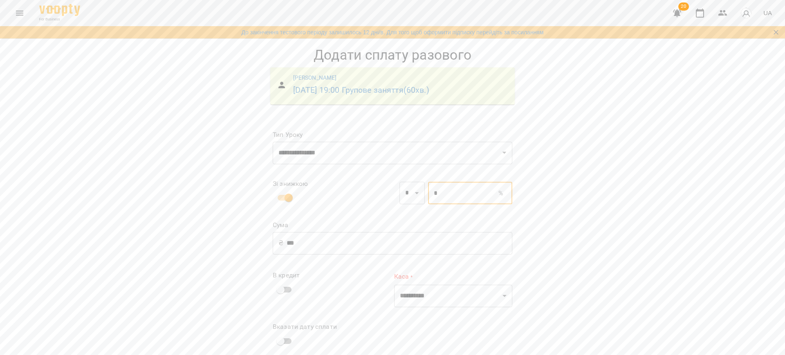
type input "***"
type input "**"
click at [261, 290] on div "**********" at bounding box center [392, 251] width 262 height 274
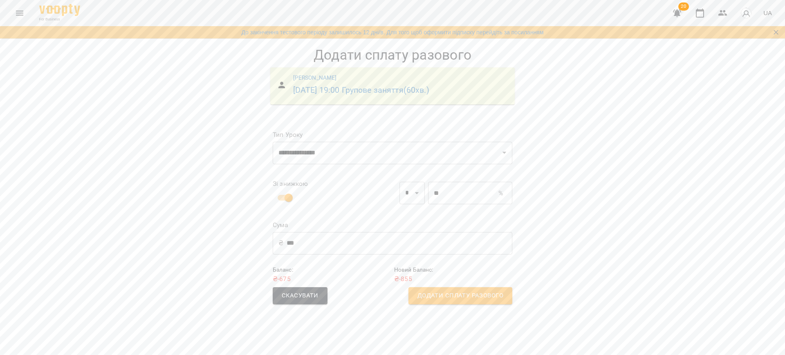
click at [455, 291] on span "Додати сплату разового" at bounding box center [460, 296] width 86 height 11
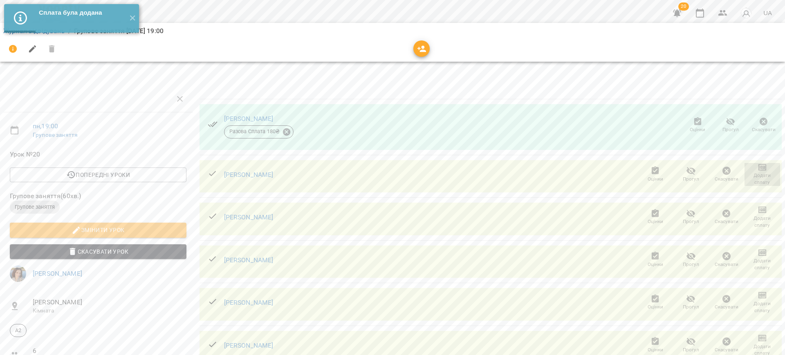
click at [759, 172] on span "Додати сплату" at bounding box center [762, 179] width 26 height 14
click at [756, 172] on li "Додати сплату разового" at bounding box center [735, 179] width 89 height 15
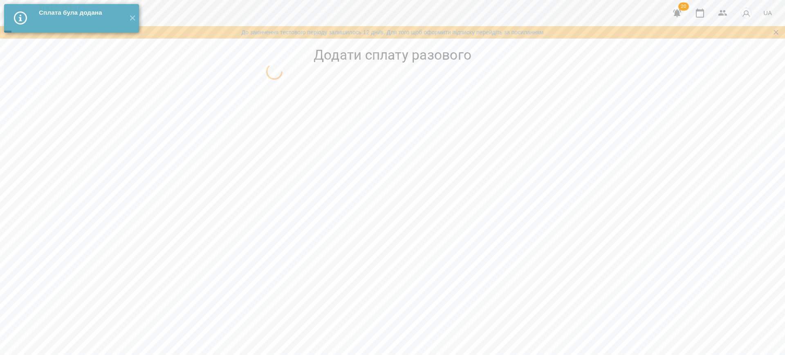
select select "**********"
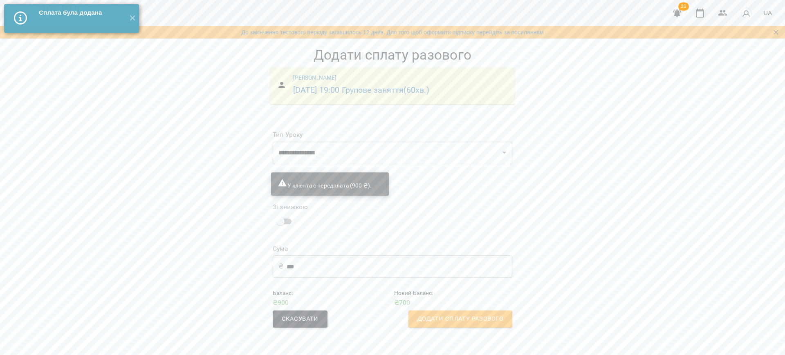
click at [442, 314] on span "Додати сплату разового" at bounding box center [460, 319] width 86 height 11
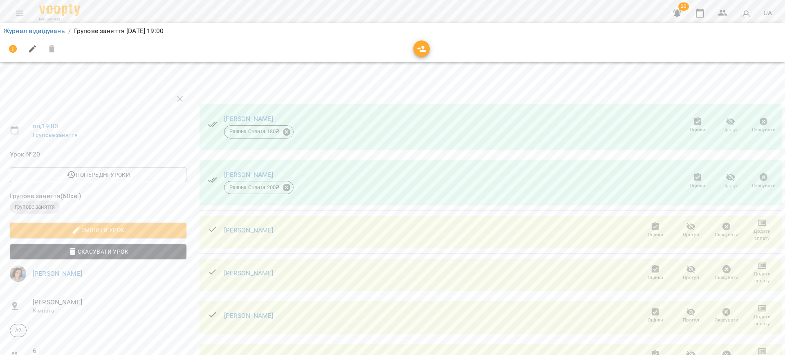
click at [760, 180] on icon "button" at bounding box center [764, 177] width 8 height 8
click at [269, 185] on span "Разова Сплата 200 ₴" at bounding box center [254, 187] width 61 height 7
click at [282, 185] on icon at bounding box center [286, 187] width 9 height 9
click at [352, 214] on span "Скасувати" at bounding box center [345, 216] width 34 height 10
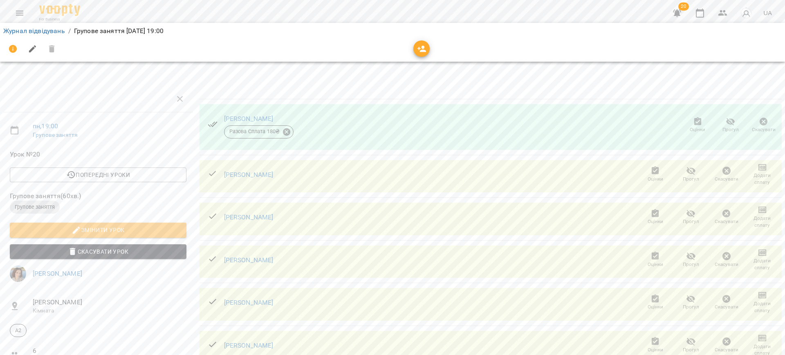
click at [752, 173] on span "Додати сплату" at bounding box center [762, 179] width 26 height 14
click at [751, 174] on li "Додати сплату разового" at bounding box center [735, 179] width 89 height 15
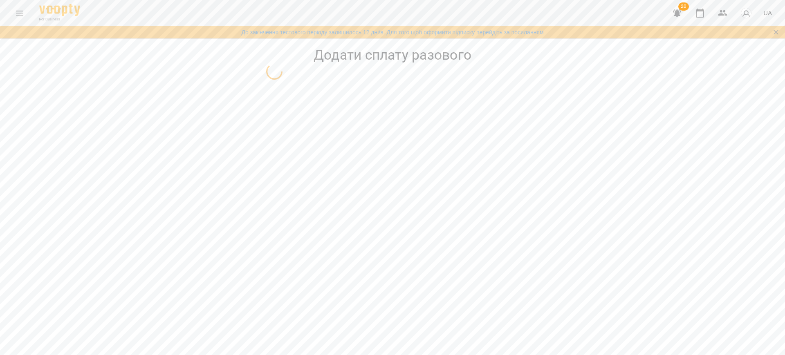
select select "**********"
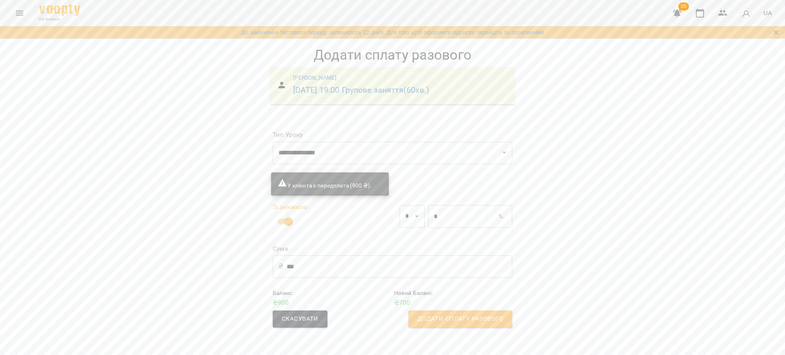
click at [473, 228] on div "* % ​" at bounding box center [469, 217] width 87 height 26
click at [462, 219] on input "*" at bounding box center [463, 216] width 70 height 23
type input "***"
type input "*"
type input "***"
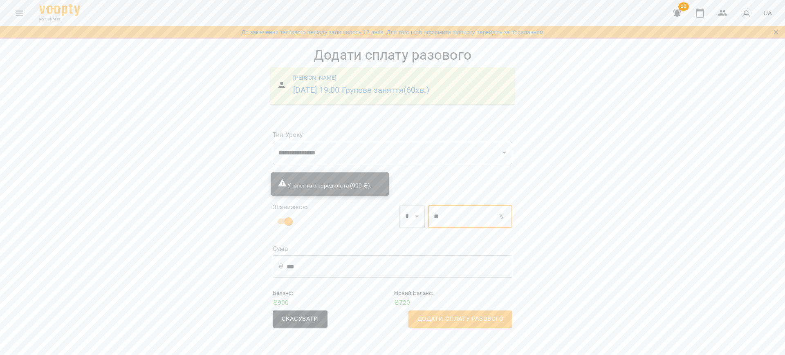
type input "**"
click at [469, 327] on button "Додати сплату разового" at bounding box center [460, 319] width 104 height 17
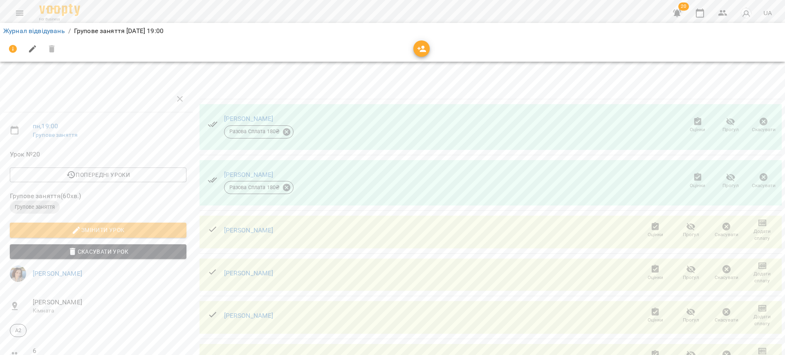
click at [760, 228] on span "Додати сплату" at bounding box center [762, 235] width 26 height 14
click at [750, 234] on li "Додати сплату разового" at bounding box center [735, 235] width 89 height 15
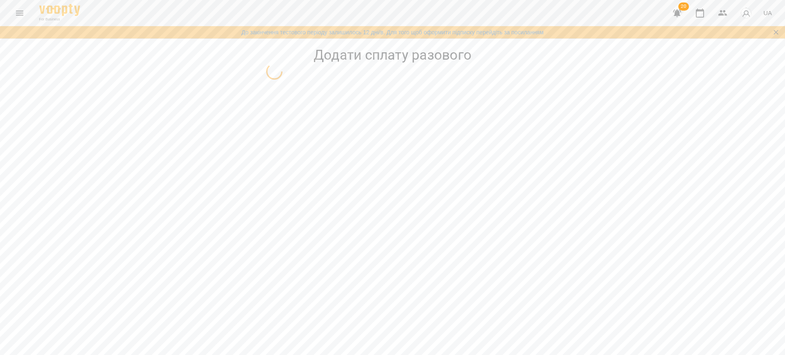
select select "**********"
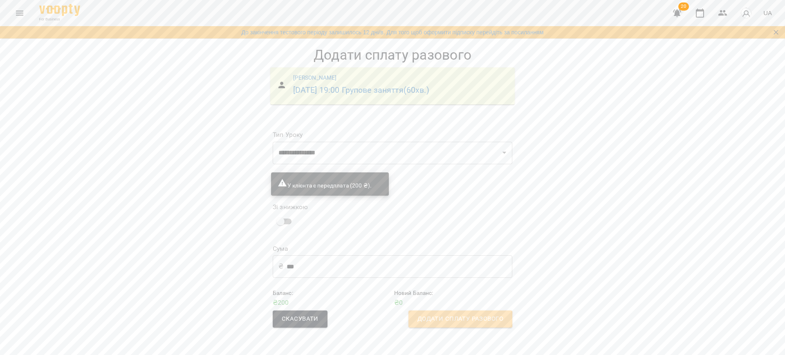
click at [439, 320] on span "Додати сплату разового" at bounding box center [460, 319] width 86 height 11
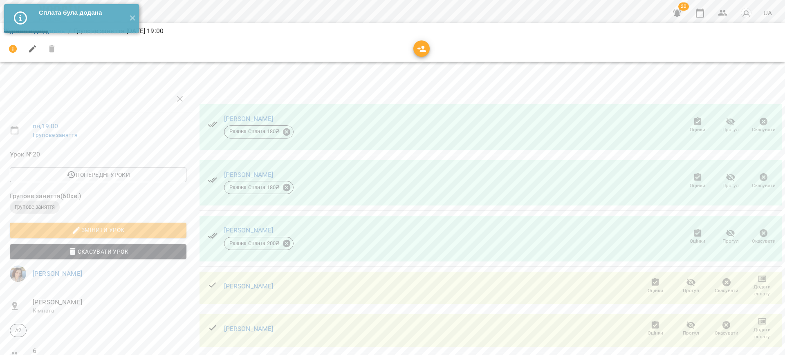
click at [757, 287] on span "Додати сплату" at bounding box center [762, 291] width 26 height 14
click at [757, 287] on li "Додати сплату разового" at bounding box center [735, 290] width 89 height 15
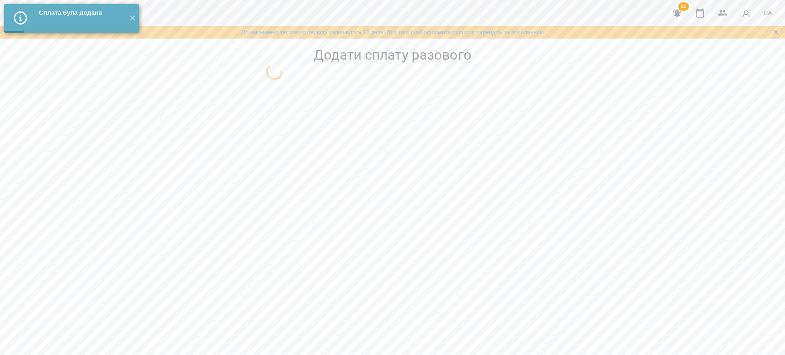
select select "**********"
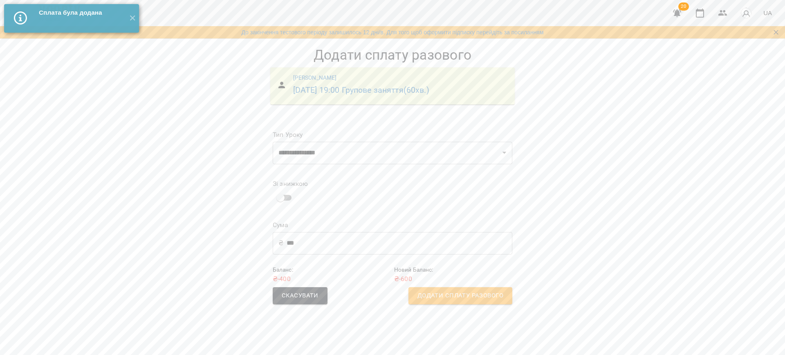
click at [424, 291] on span "Додати сплату разового" at bounding box center [460, 296] width 86 height 11
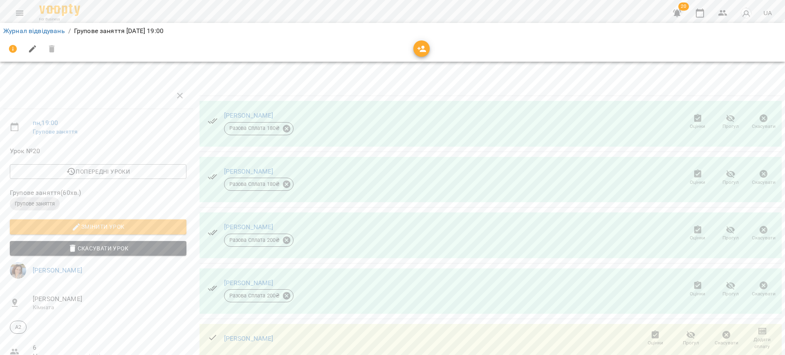
scroll to position [102, 0]
click at [763, 336] on span "Додати сплату" at bounding box center [762, 343] width 26 height 14
click at [760, 246] on li "Додати сплату разового" at bounding box center [735, 244] width 89 height 15
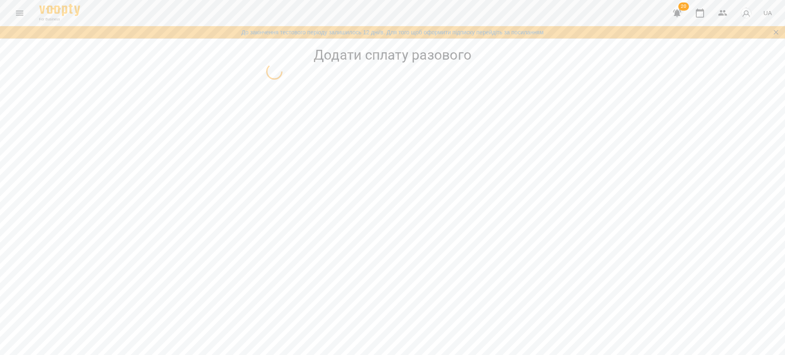
select select "**********"
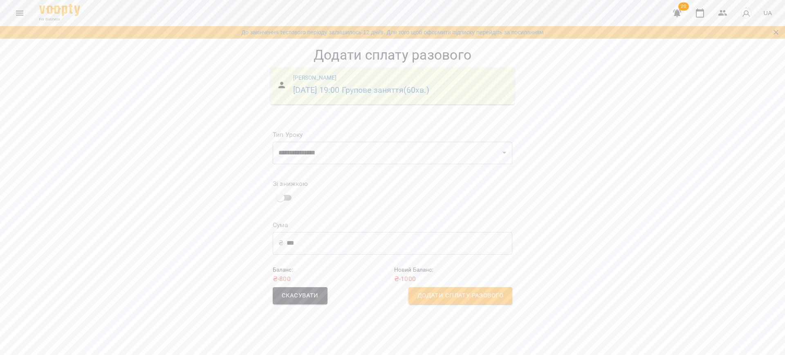
click at [448, 296] on span "Додати сплату разового" at bounding box center [460, 296] width 86 height 11
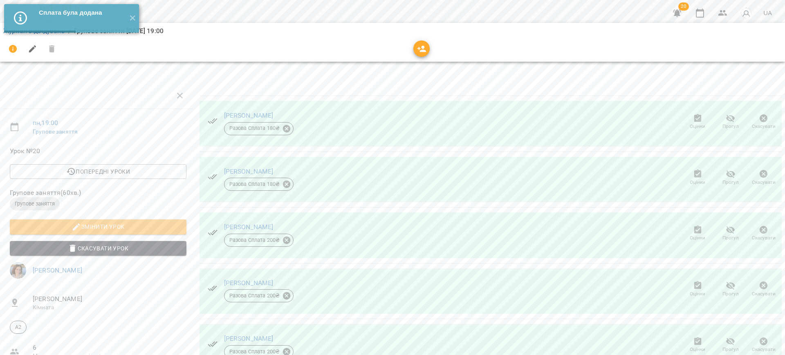
scroll to position [104, 0]
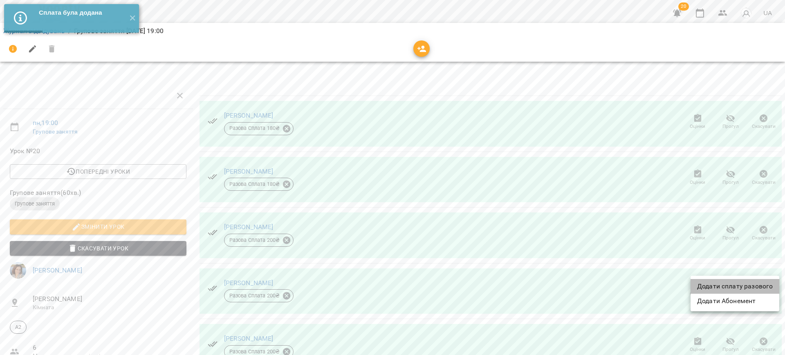
click at [753, 287] on li "Додати сплату разового" at bounding box center [735, 286] width 89 height 15
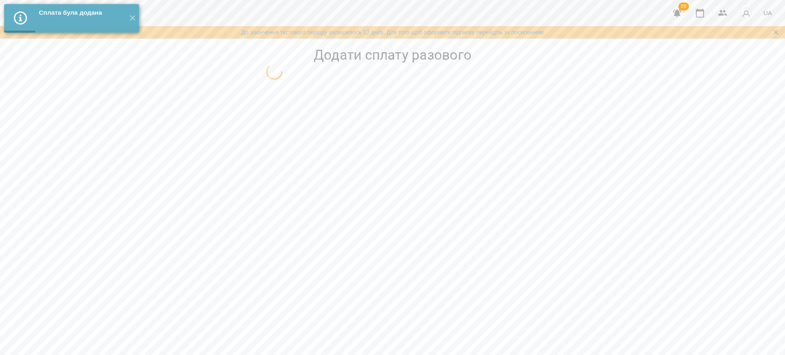
select select "**********"
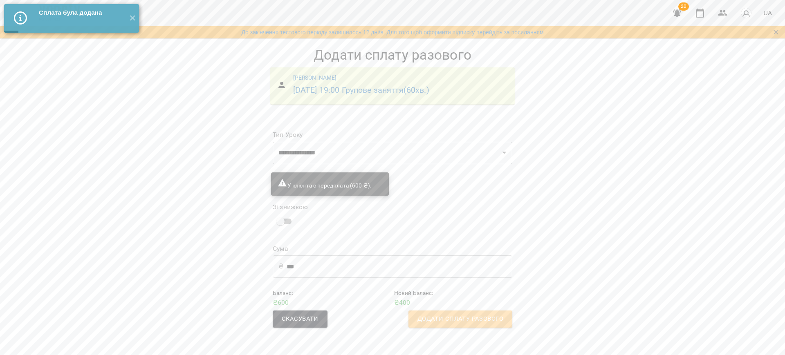
click at [475, 320] on span "Додати сплату разового" at bounding box center [460, 319] width 86 height 11
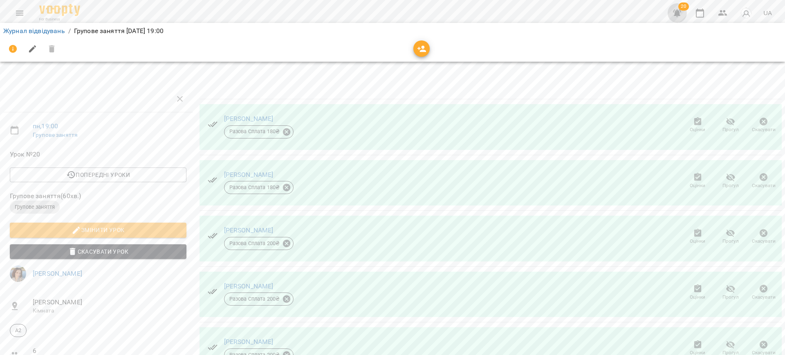
click at [679, 16] on icon "button" at bounding box center [677, 13] width 8 height 8
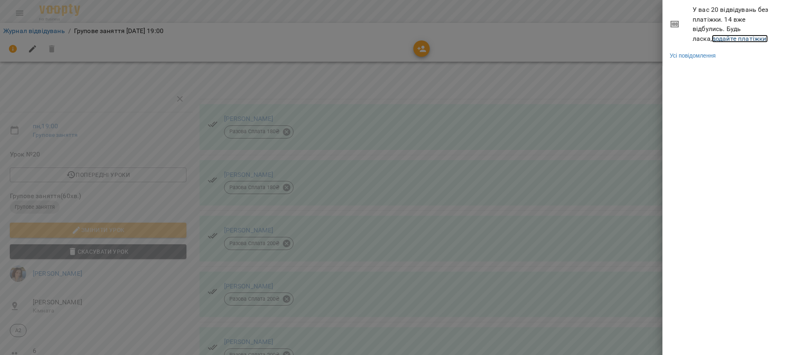
click at [712, 36] on link "додайте платіжки!" at bounding box center [740, 39] width 56 height 8
